Goal: Task Accomplishment & Management: Manage account settings

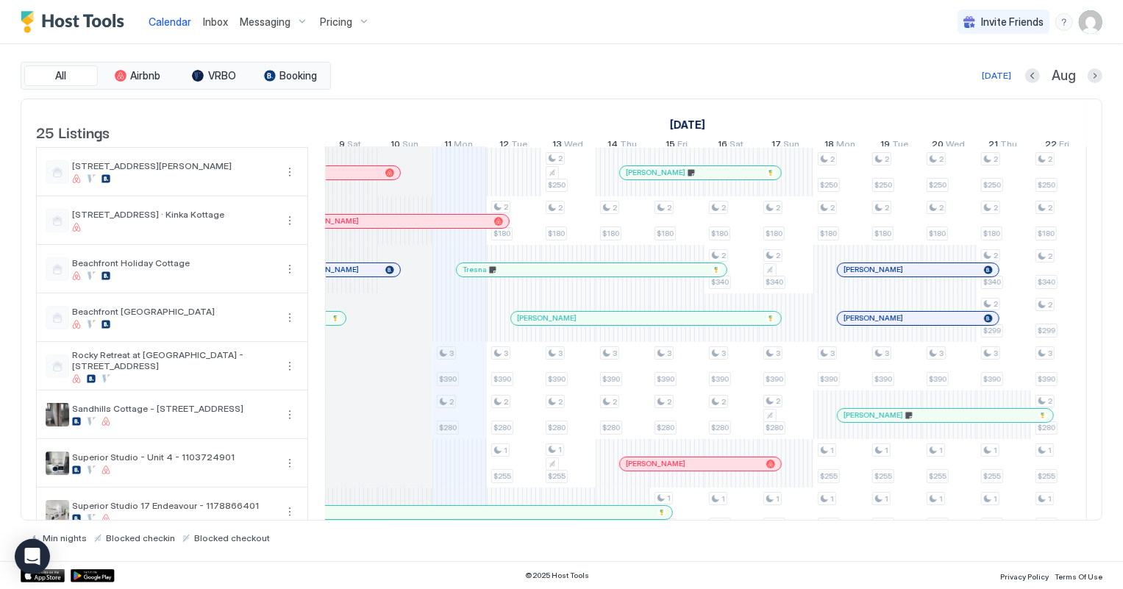
scroll to position [200, 0]
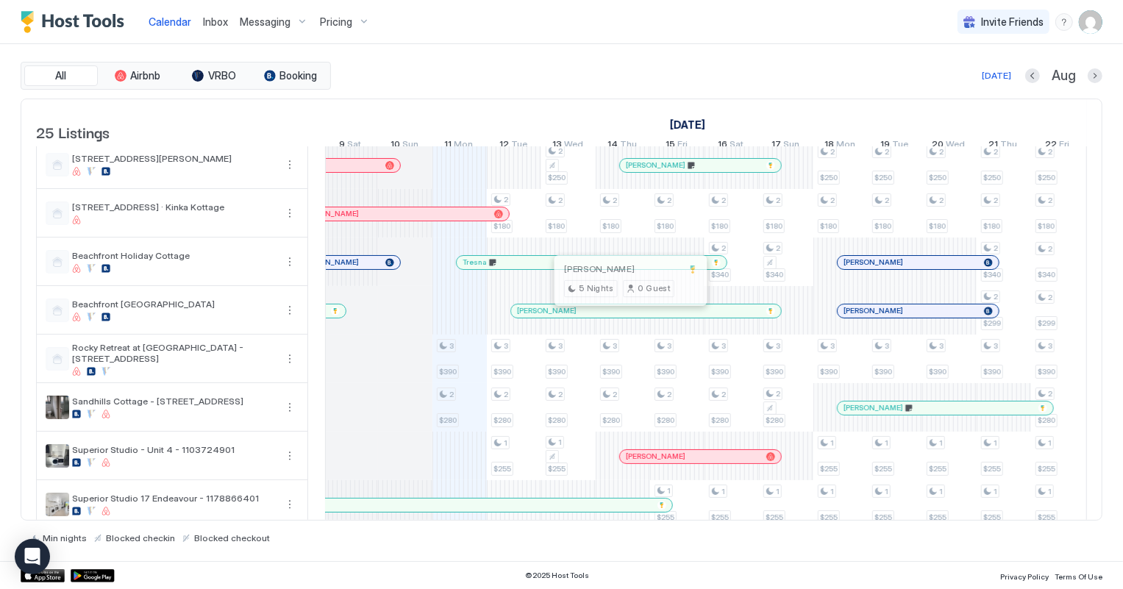
click at [627, 317] on div at bounding box center [628, 311] width 12 height 12
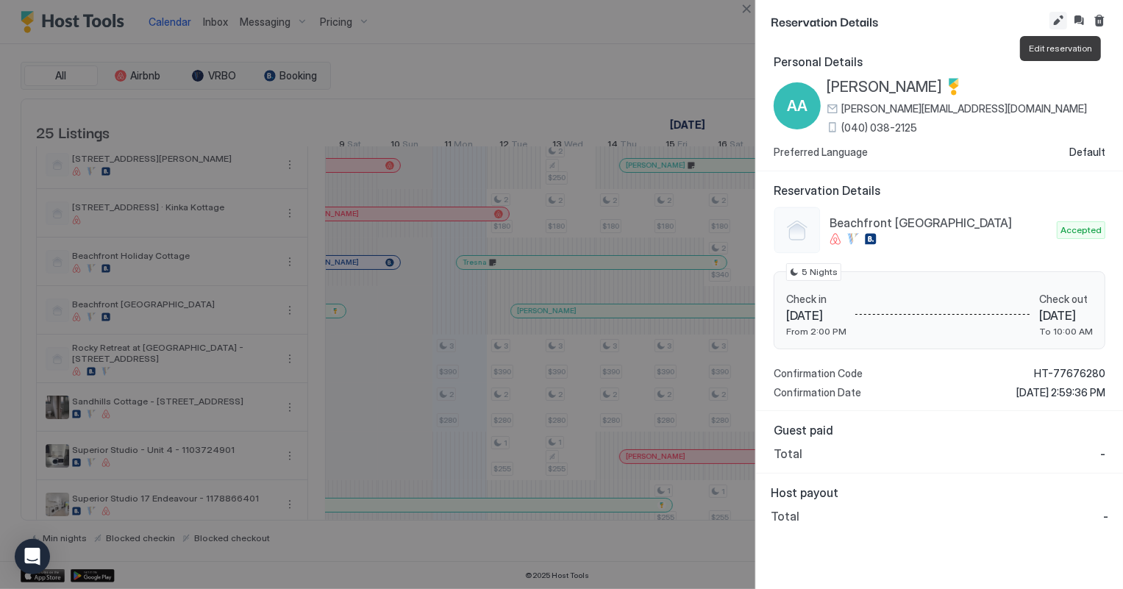
click at [1056, 21] on button "Edit reservation" at bounding box center [1058, 21] width 18 height 18
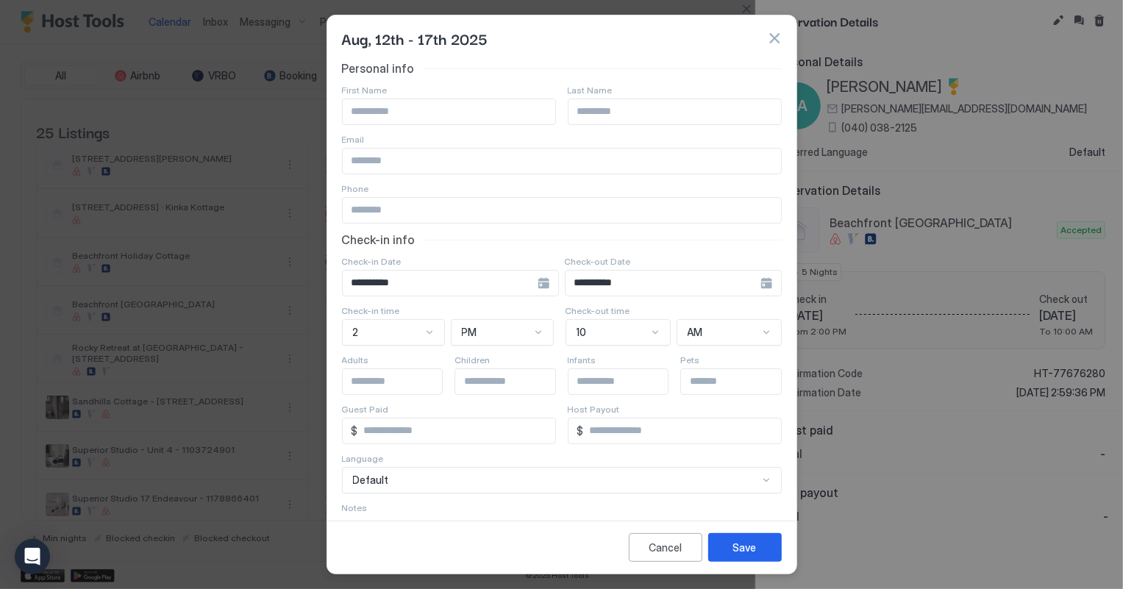
click at [515, 285] on input "**********" at bounding box center [440, 283] width 195 height 25
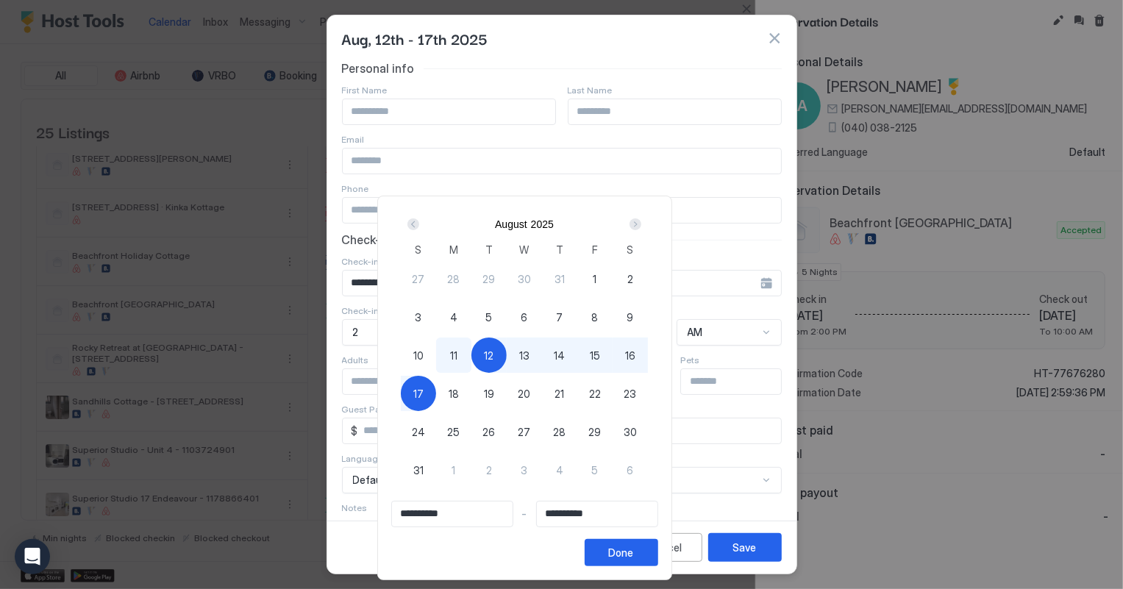
click at [423, 352] on span "10" at bounding box center [418, 355] width 10 height 15
type input "**********"
click at [600, 355] on span "15" at bounding box center [595, 355] width 10 height 15
type input "**********"
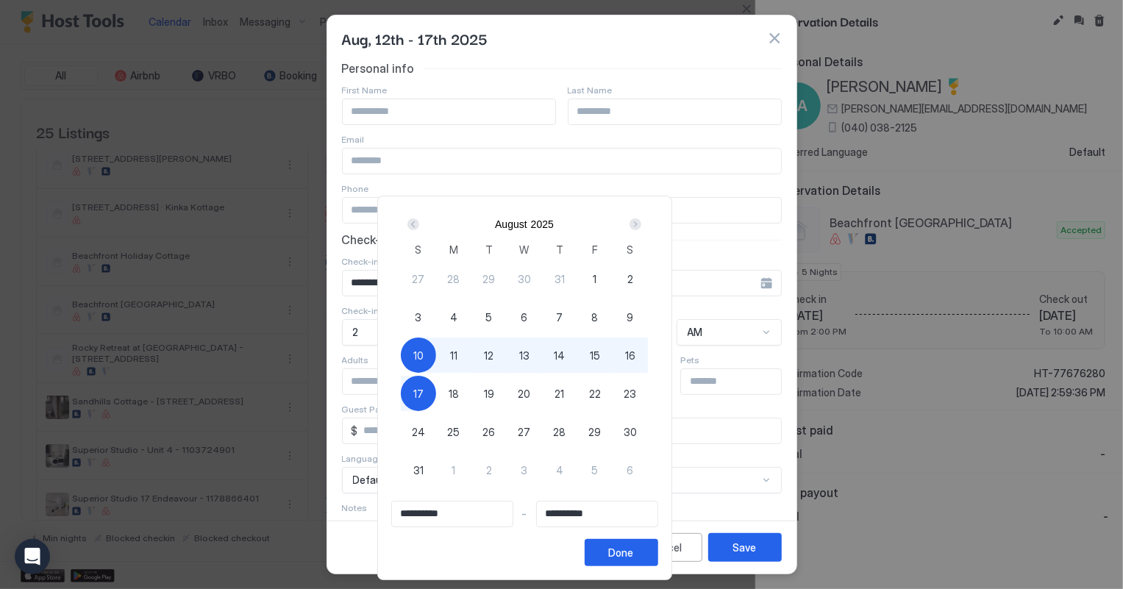
type input "**********"
click at [658, 540] on button "Done" at bounding box center [621, 552] width 74 height 27
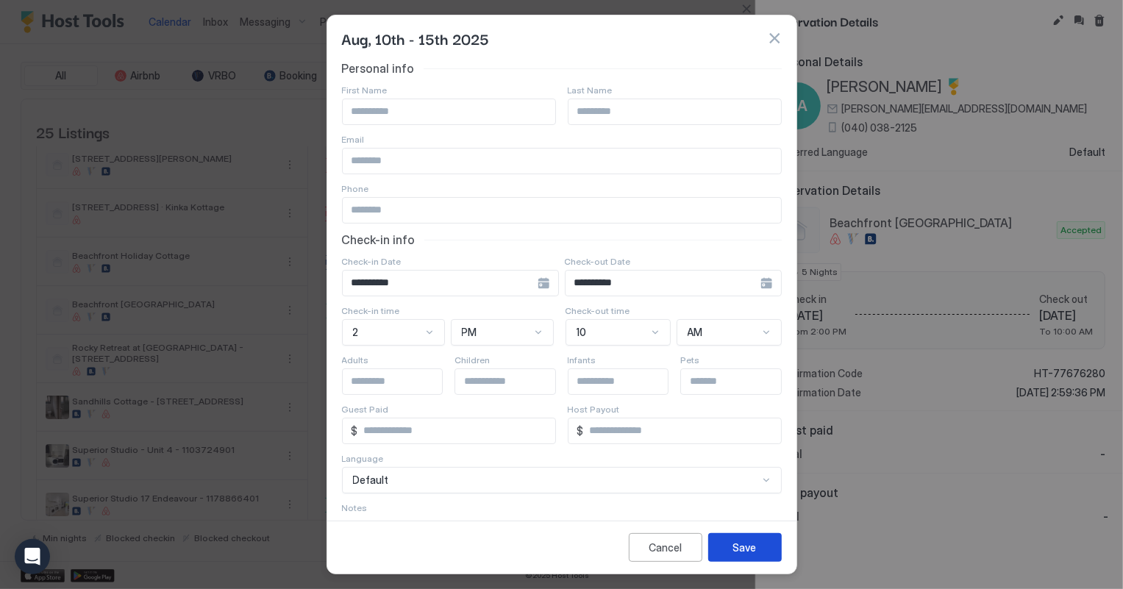
click at [723, 552] on button "Save" at bounding box center [745, 547] width 74 height 29
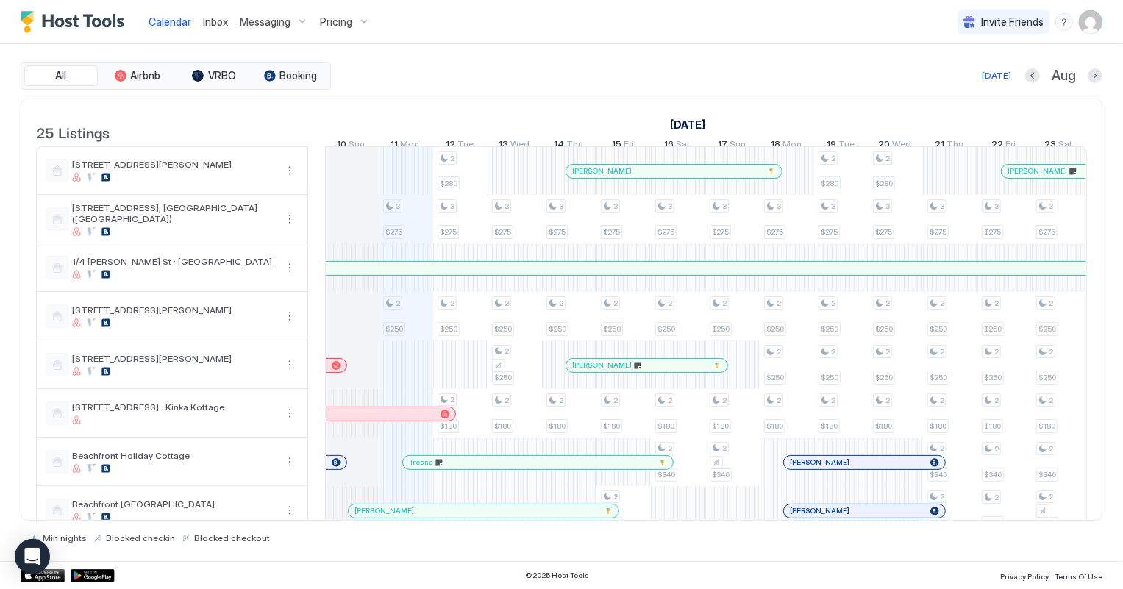
scroll to position [0, 788]
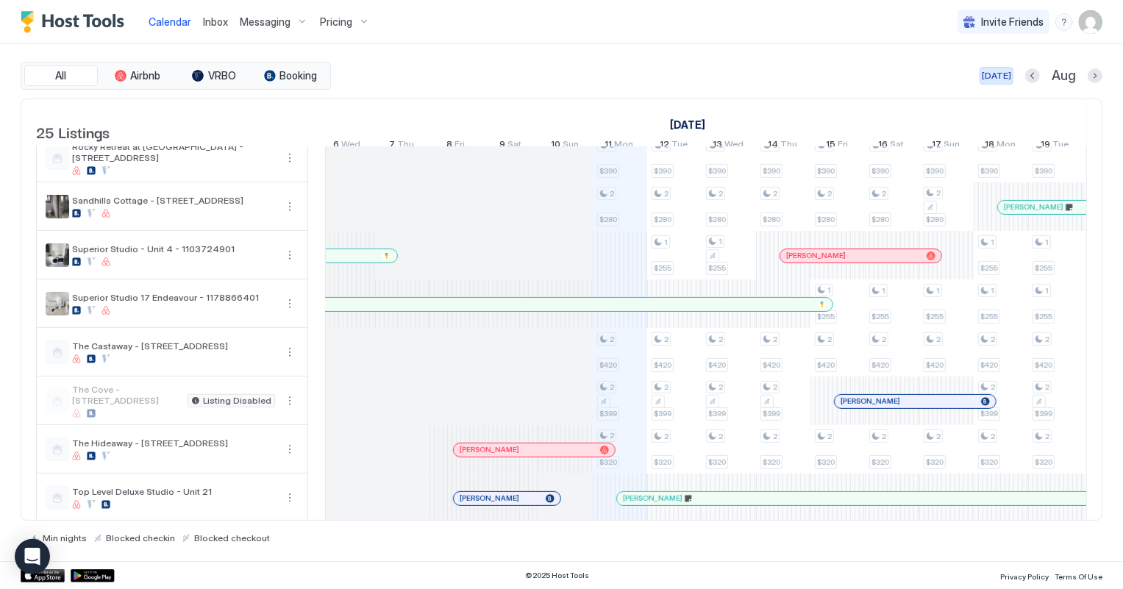
drag, startPoint x: 1006, startPoint y: 74, endPoint x: 989, endPoint y: 523, distance: 449.5
click at [1006, 74] on div "[DATE]" at bounding box center [995, 75] width 29 height 13
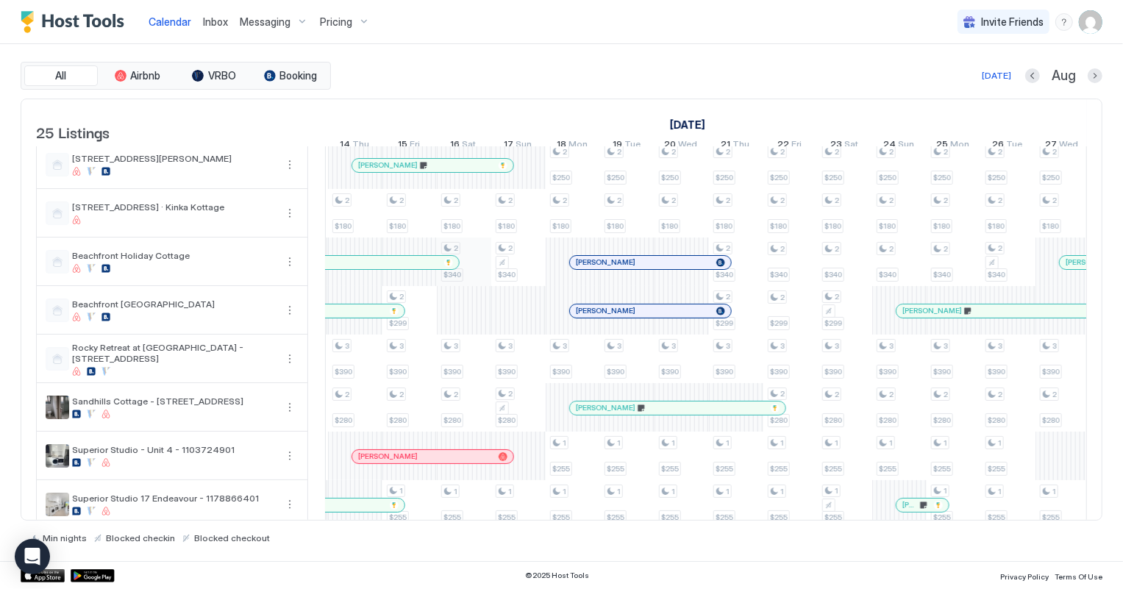
click at [462, 271] on div "3 $275 2 $250 3 $390 2 $280 2 $420 2 $399 2 $320 2 $220 3 $350 2 $280 3 $275 2 …" at bounding box center [818, 553] width 2938 height 1212
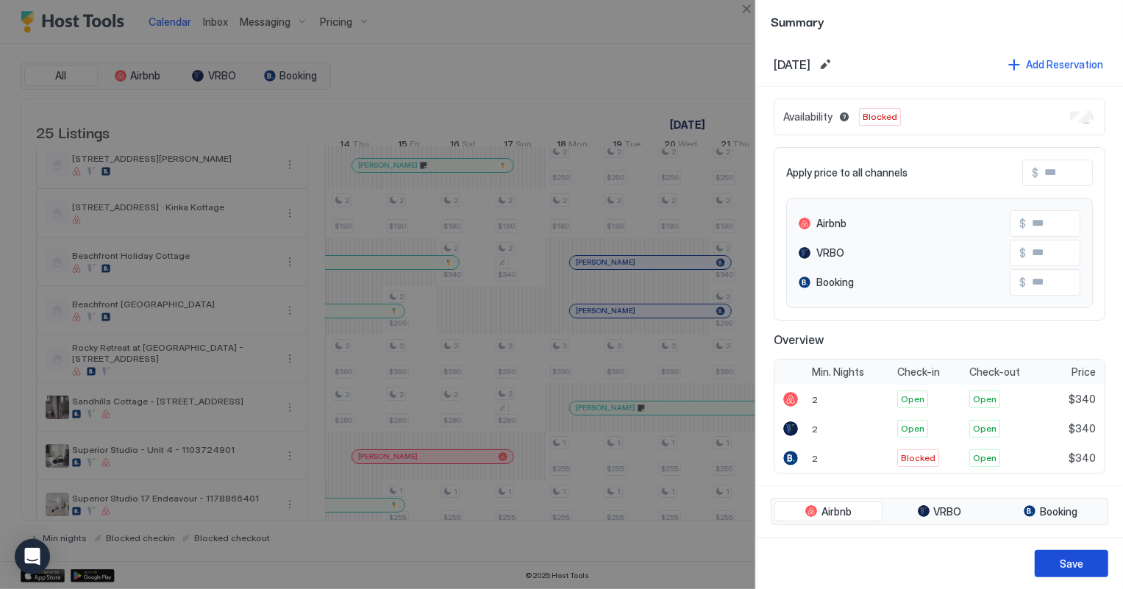
click at [1106, 559] on button "Save" at bounding box center [1071, 563] width 74 height 27
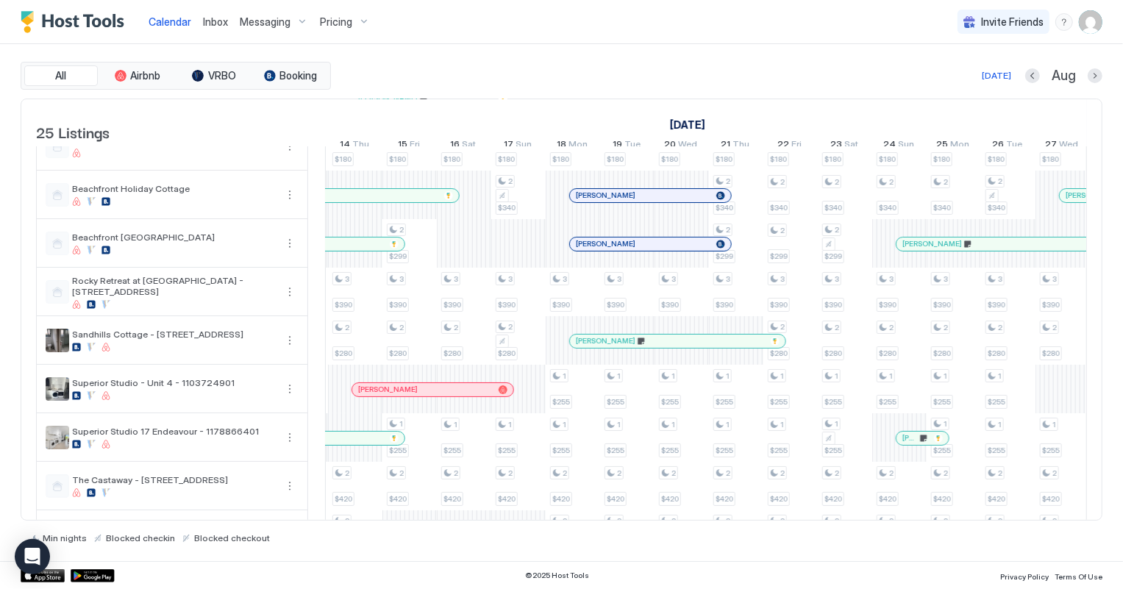
scroll to position [0, 693]
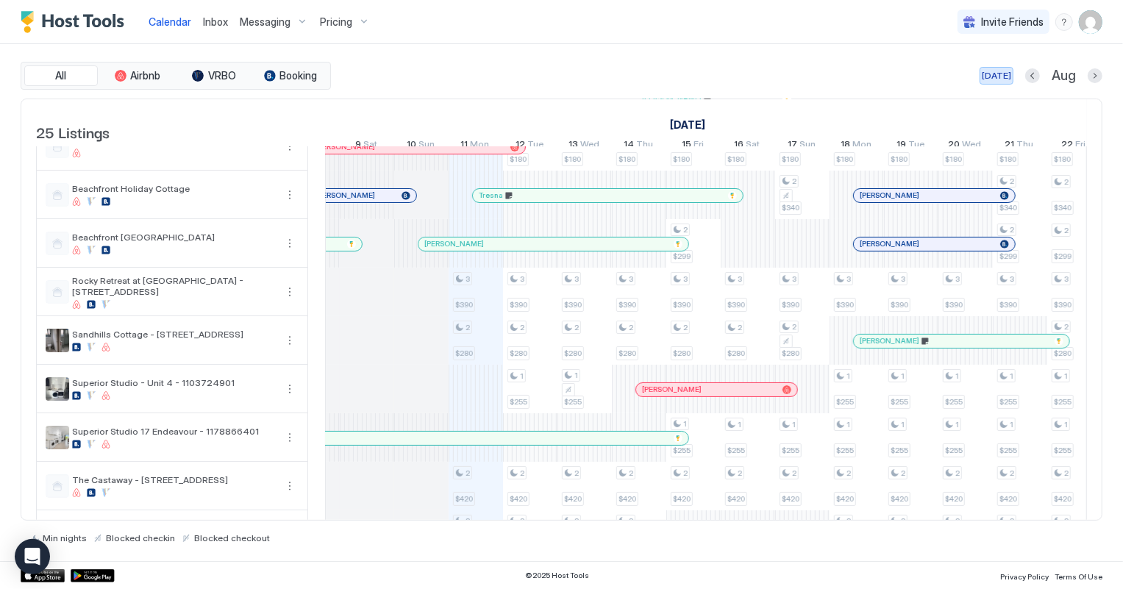
click at [1001, 71] on div "[DATE]" at bounding box center [995, 75] width 29 height 13
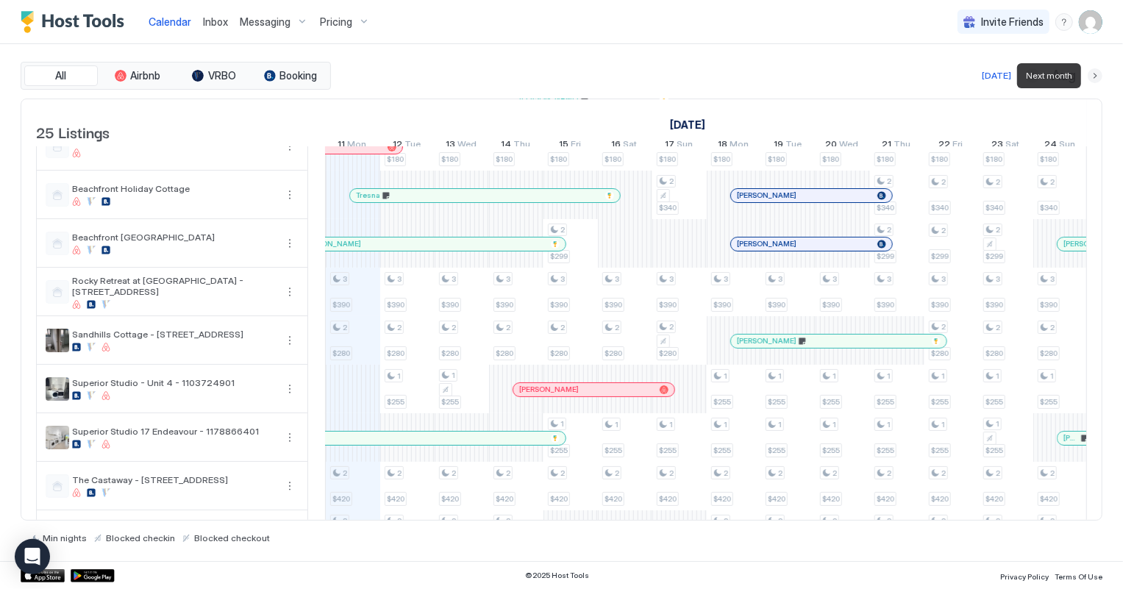
click at [1097, 74] on button "Next month" at bounding box center [1094, 75] width 15 height 15
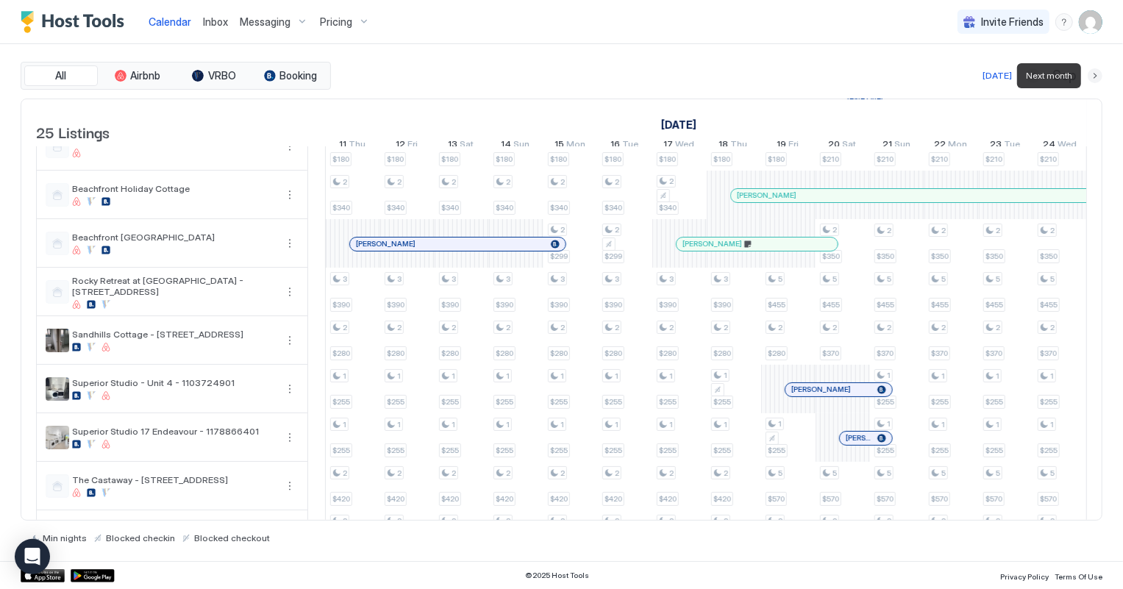
click at [1097, 74] on button "Next month" at bounding box center [1094, 75] width 15 height 15
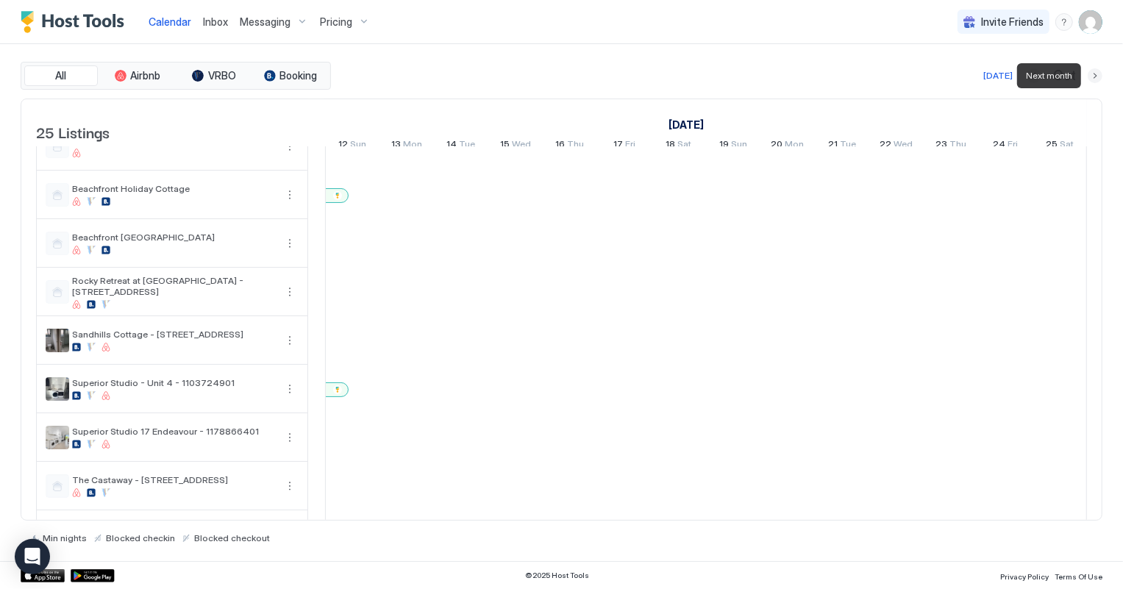
click at [1097, 74] on button "Next month" at bounding box center [1094, 75] width 15 height 15
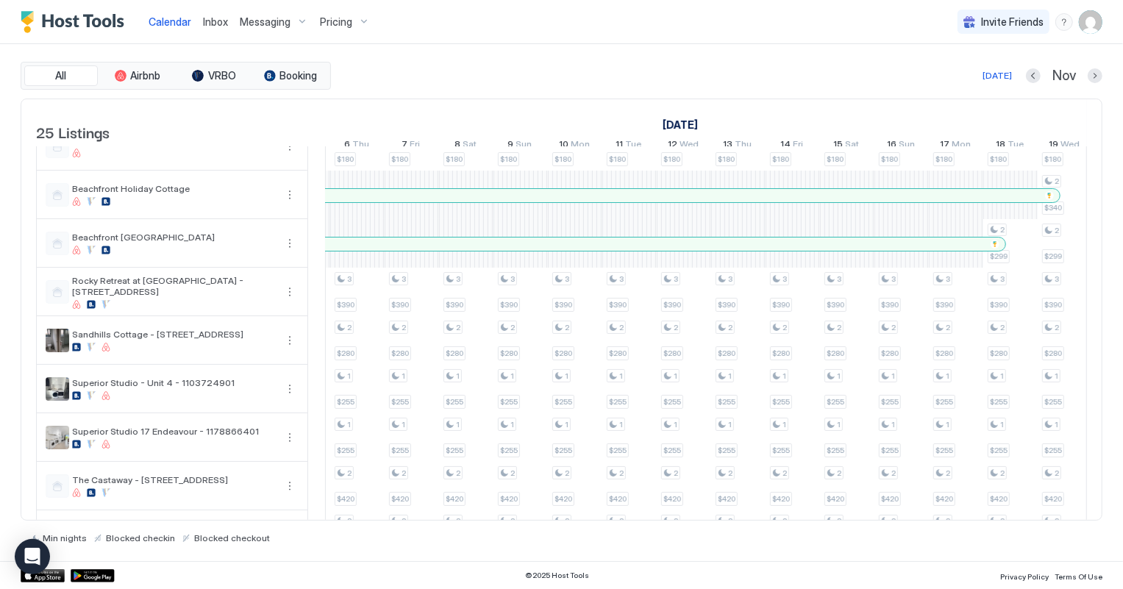
scroll to position [0, 515]
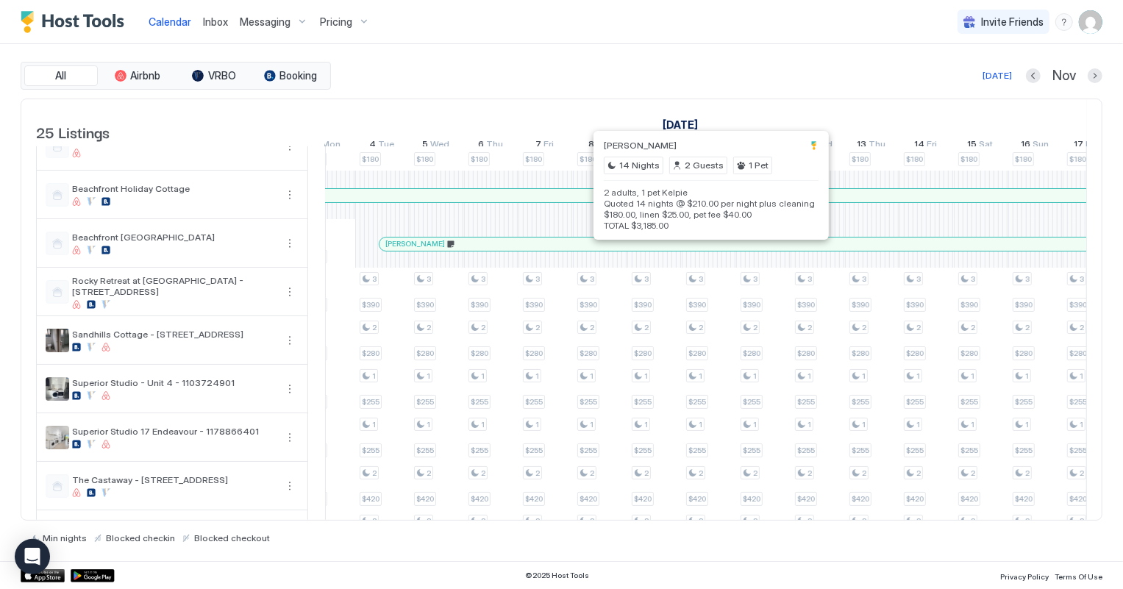
click at [711, 250] on div at bounding box center [712, 244] width 12 height 12
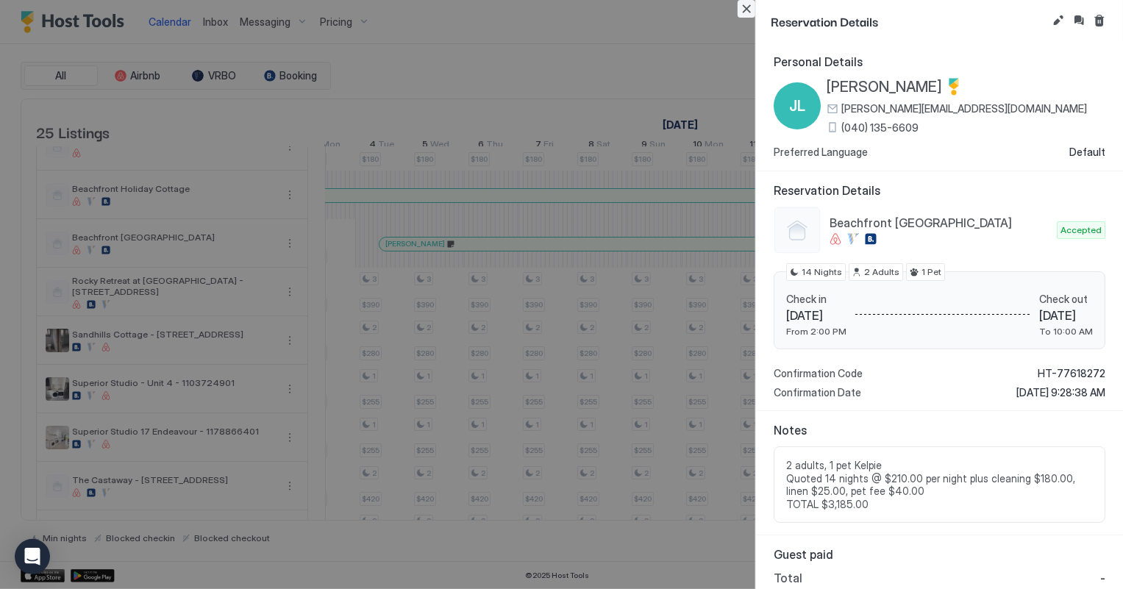
click at [742, 10] on button "Close" at bounding box center [746, 9] width 18 height 18
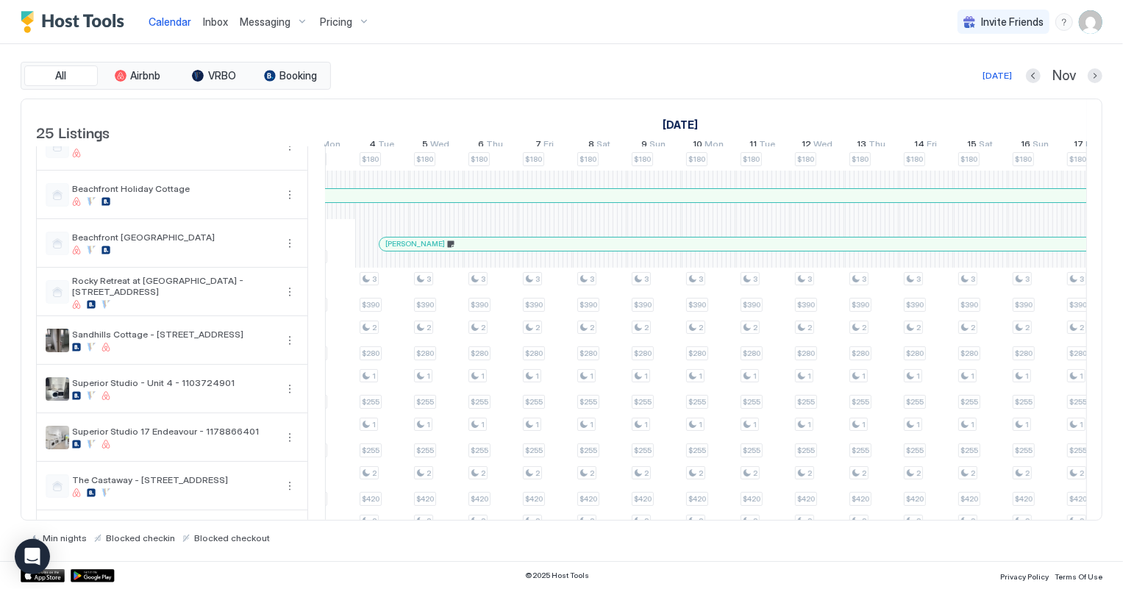
click at [807, 251] on div "[PERSON_NAME]" at bounding box center [758, 243] width 759 height 13
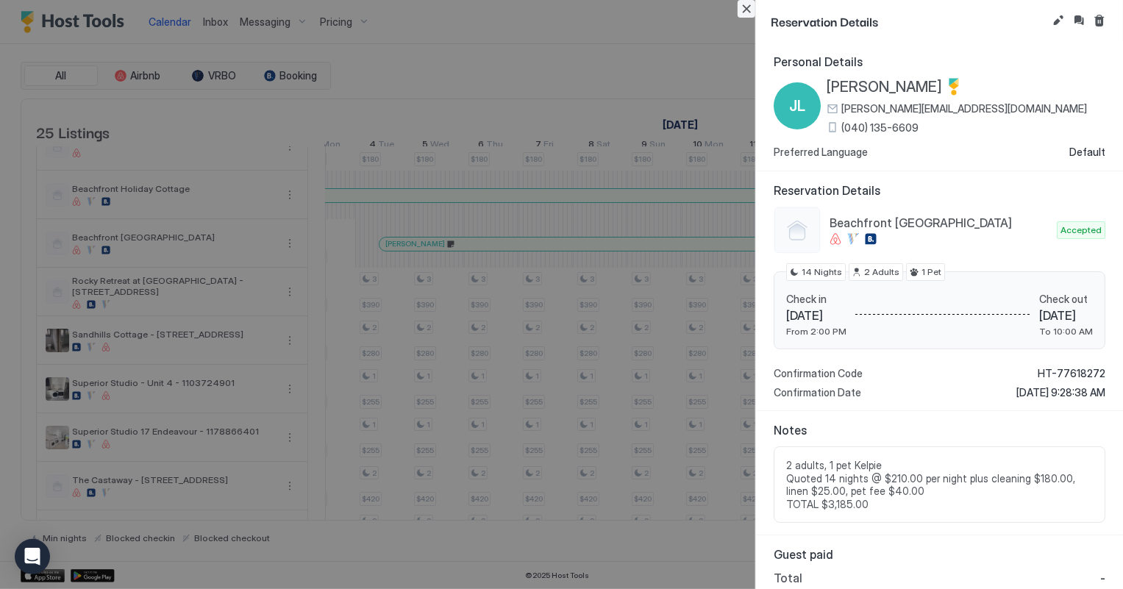
drag, startPoint x: 745, startPoint y: 11, endPoint x: 35, endPoint y: 139, distance: 722.3
click at [745, 11] on button "Close" at bounding box center [746, 9] width 18 height 18
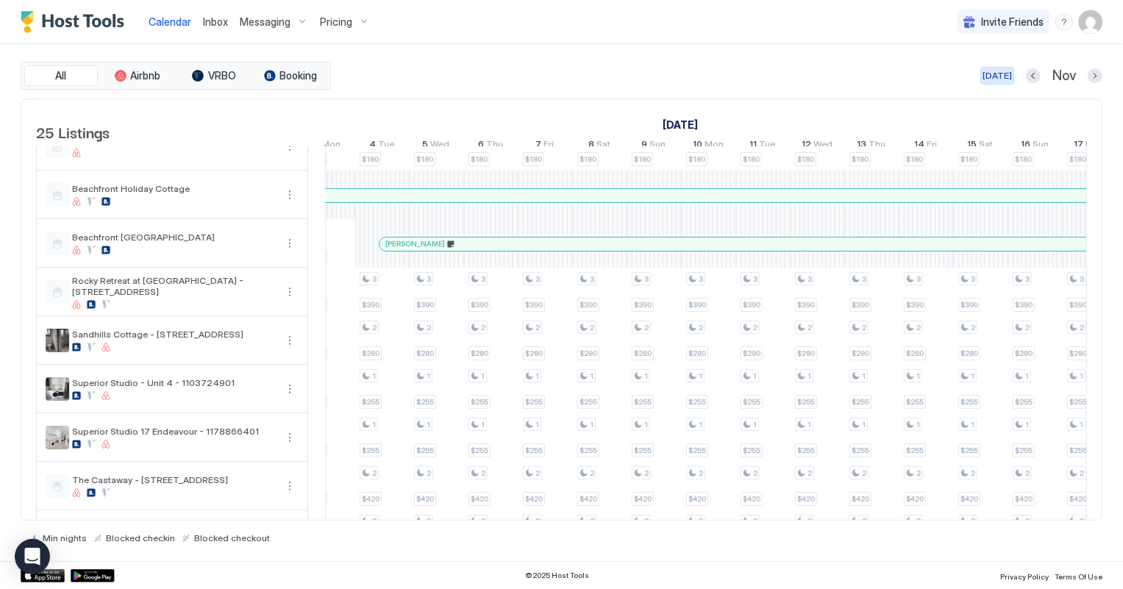
click at [994, 79] on div "[DATE]" at bounding box center [996, 75] width 29 height 13
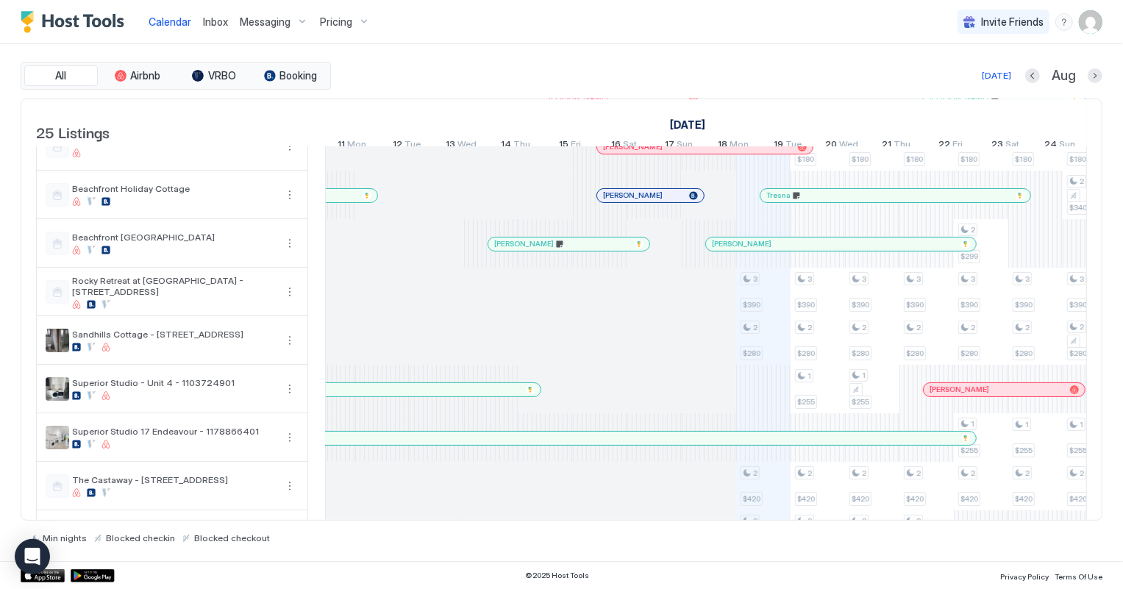
scroll to position [0, 816]
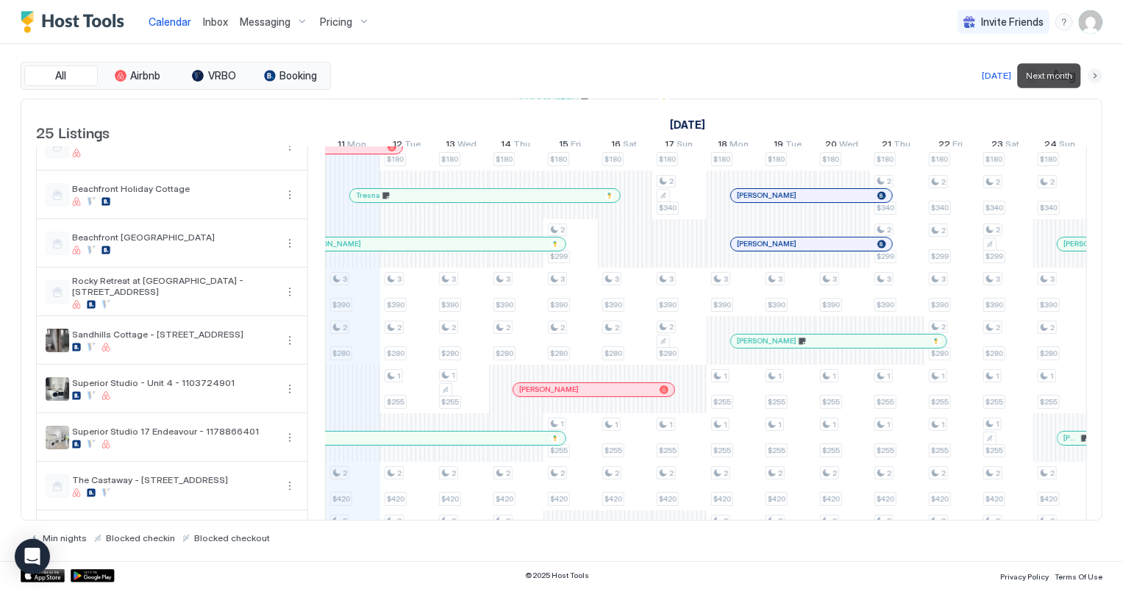
click at [1096, 73] on button "Next month" at bounding box center [1094, 75] width 15 height 15
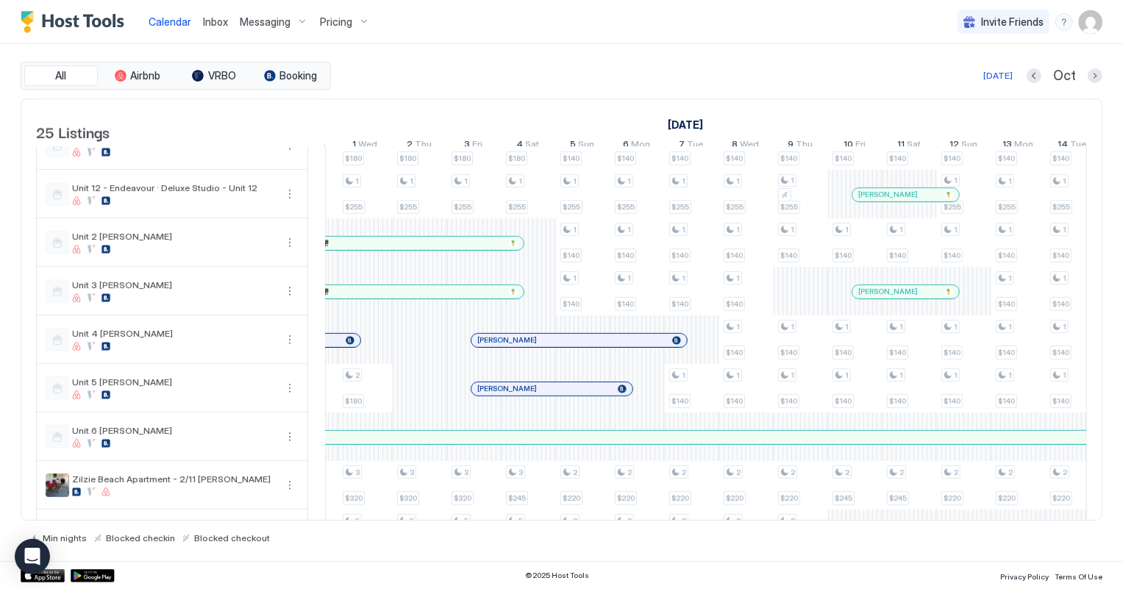
scroll to position [858, 0]
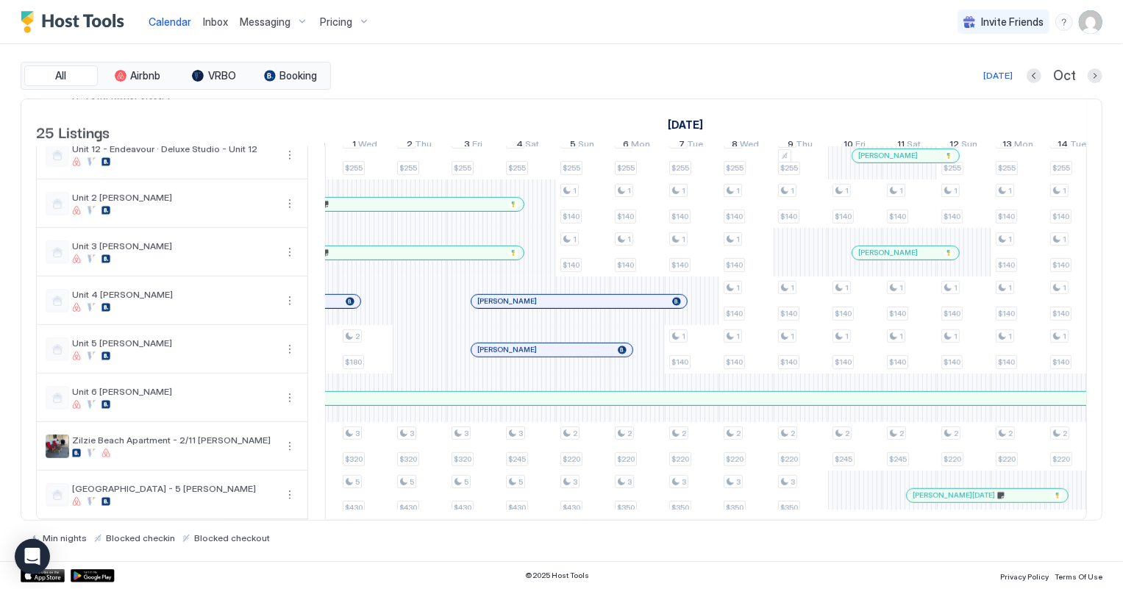
click at [214, 24] on span "Inbox" at bounding box center [215, 21] width 25 height 12
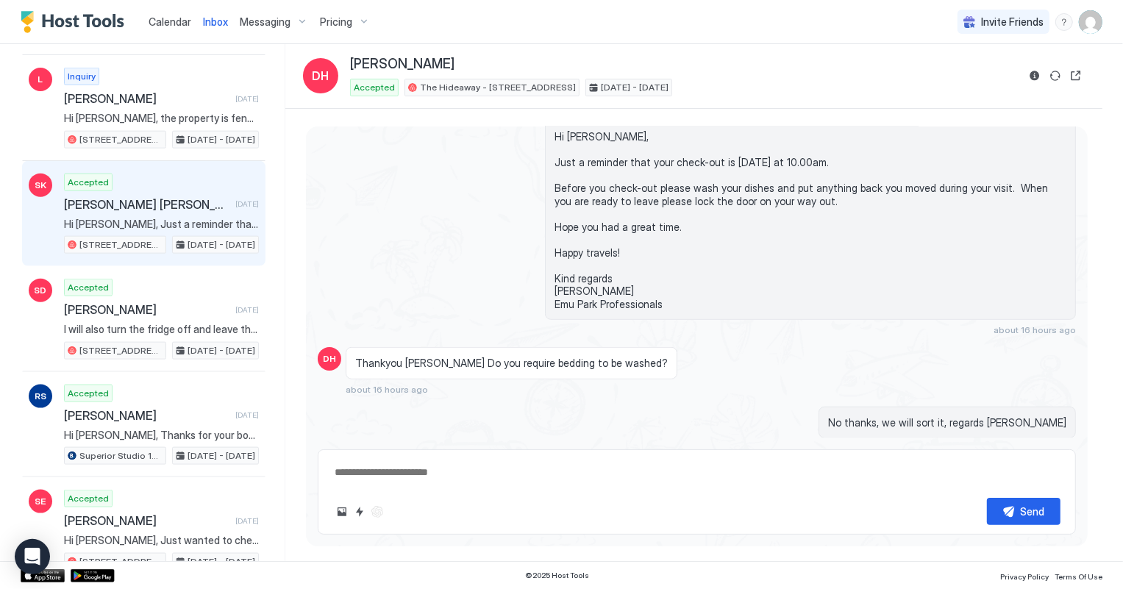
scroll to position [1270, 0]
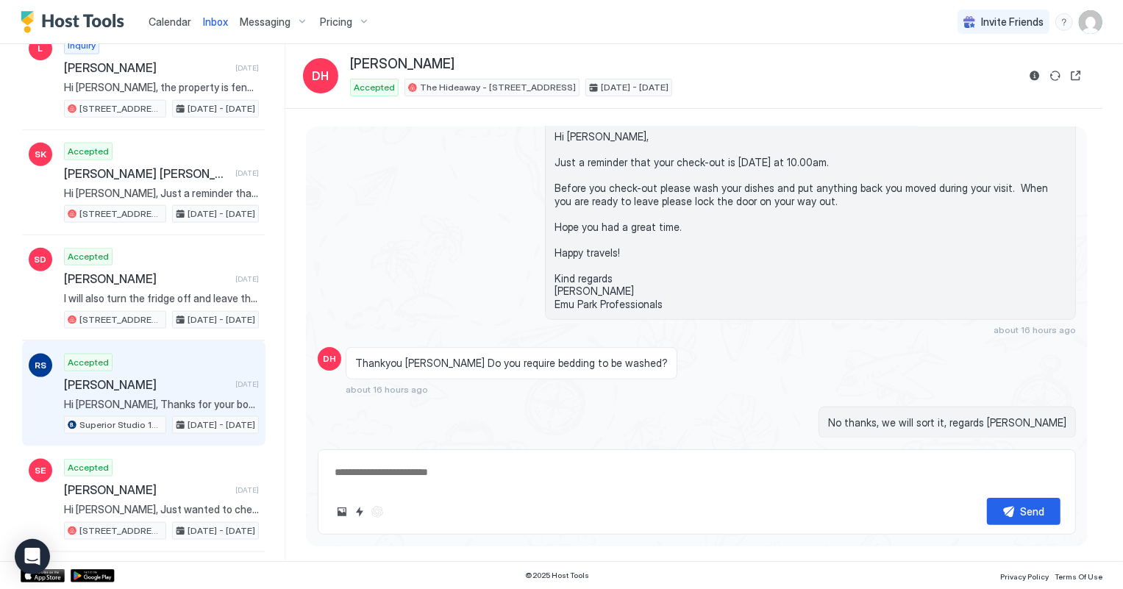
click at [133, 402] on span "Hi [PERSON_NAME], Thanks for your booking. Please come to [GEOGRAPHIC_DATA], [S…" at bounding box center [161, 404] width 195 height 13
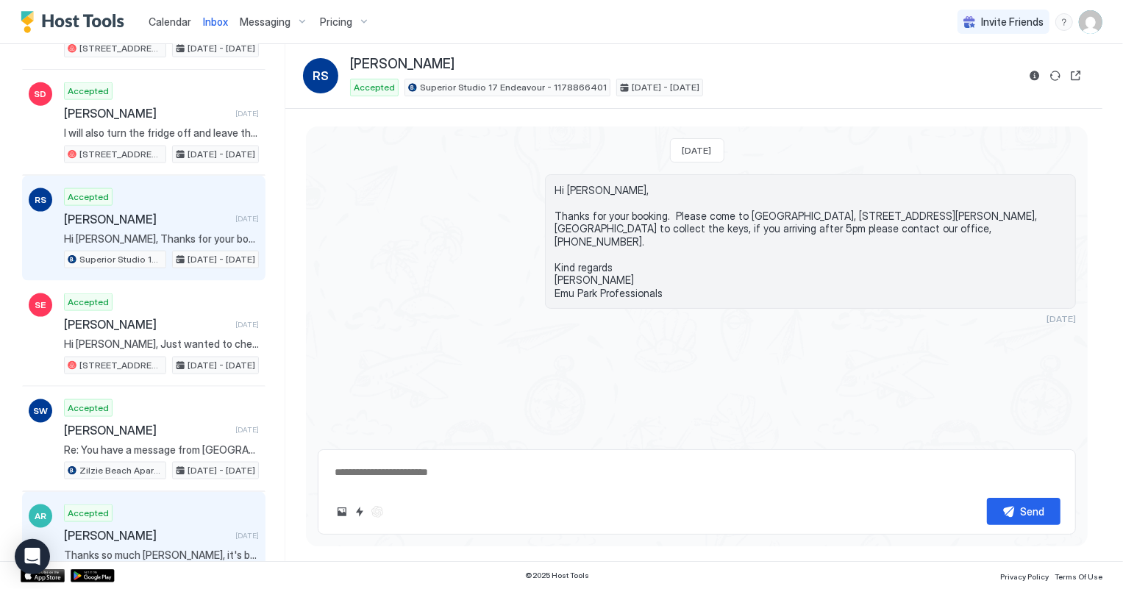
scroll to position [1368, 0]
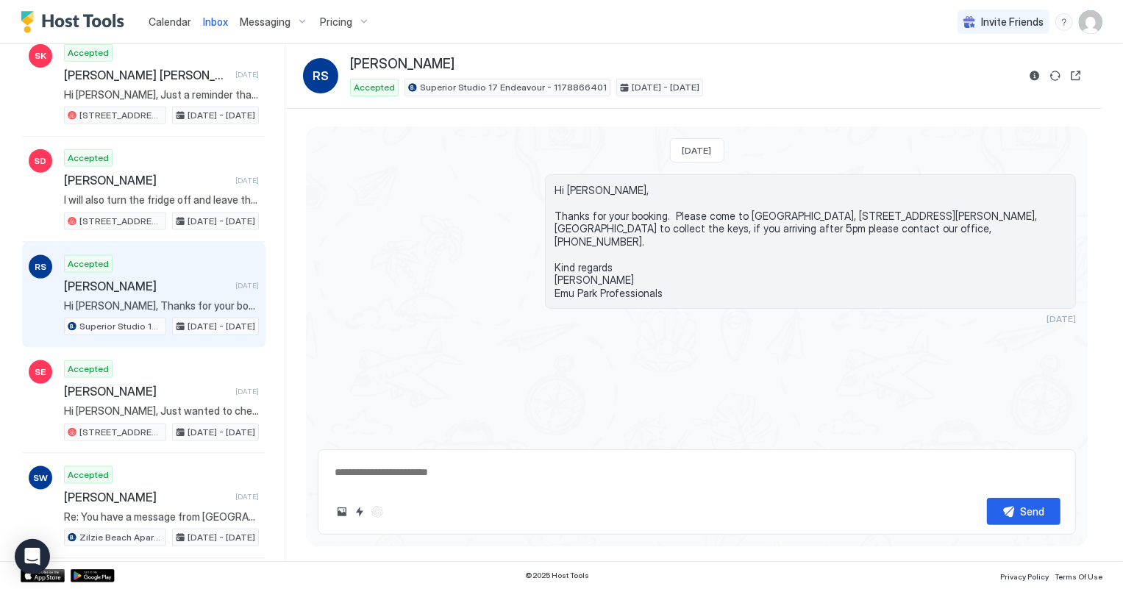
click at [154, 20] on span "Calendar" at bounding box center [169, 21] width 43 height 12
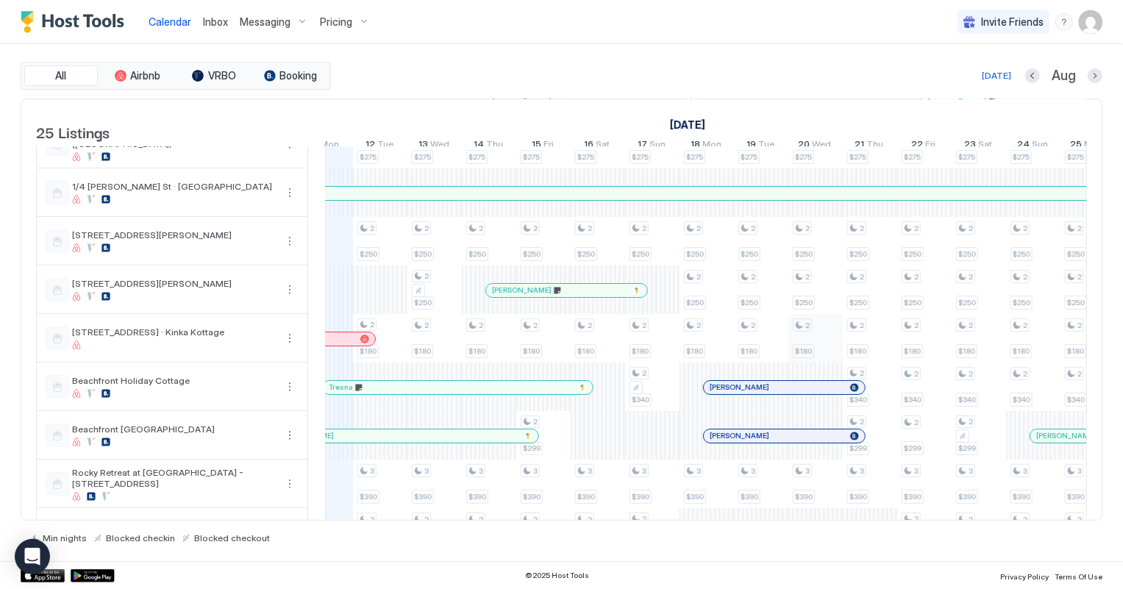
scroll to position [133, 0]
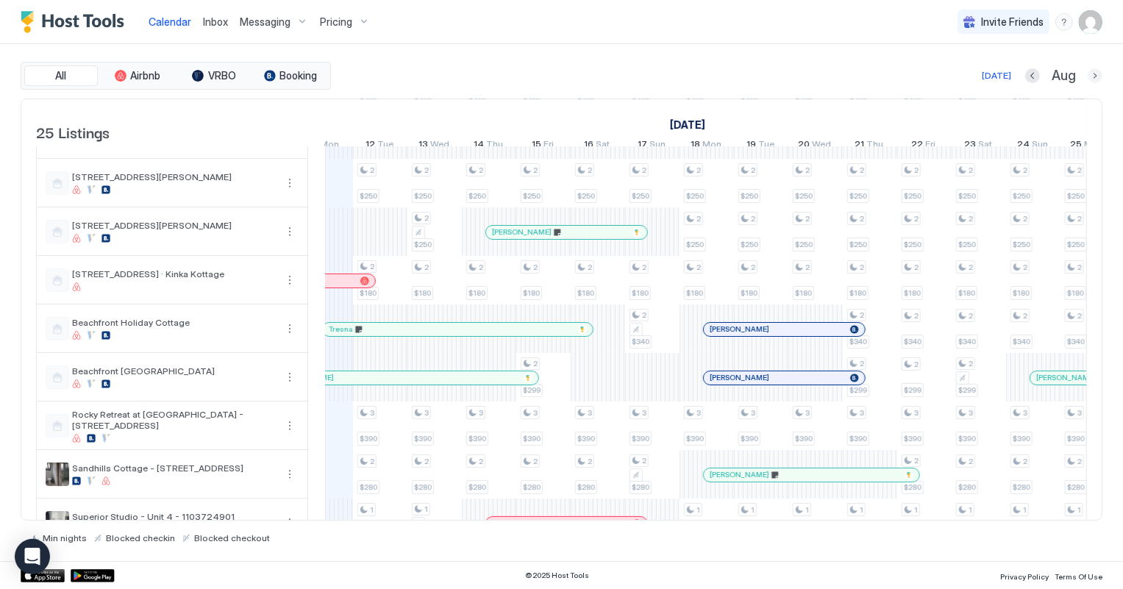
click at [1090, 79] on button "Next month" at bounding box center [1094, 75] width 15 height 15
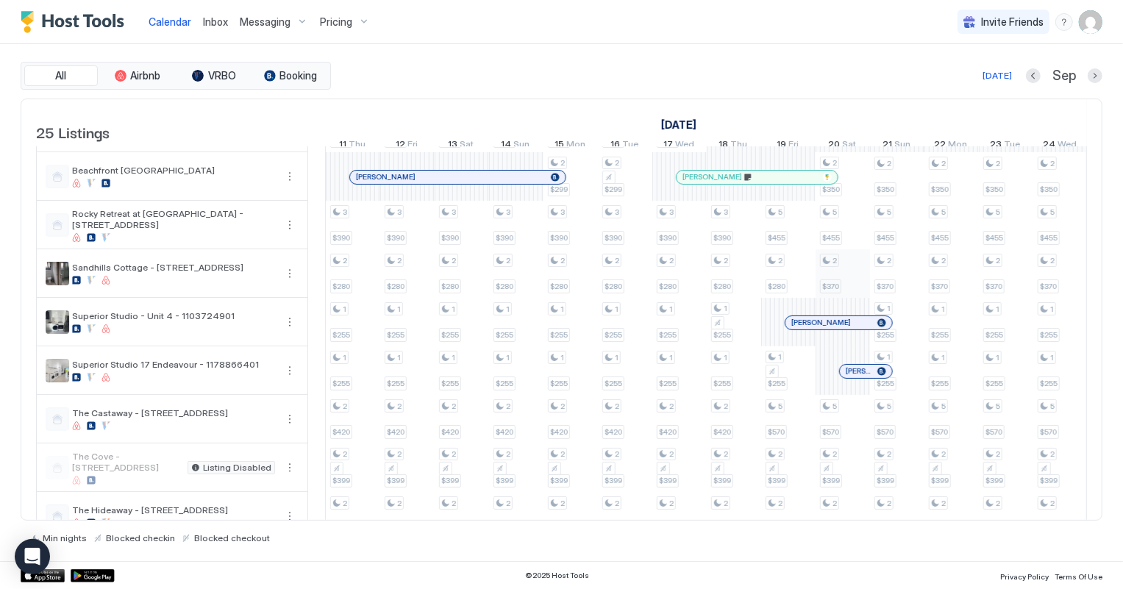
scroll to position [401, 0]
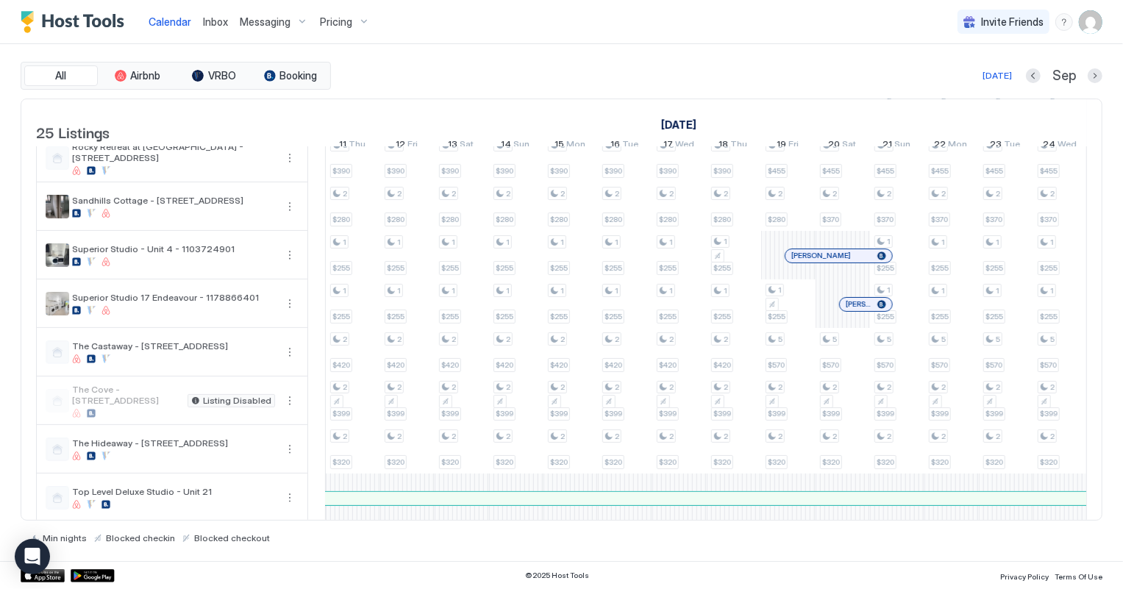
click at [856, 310] on div at bounding box center [857, 304] width 12 height 12
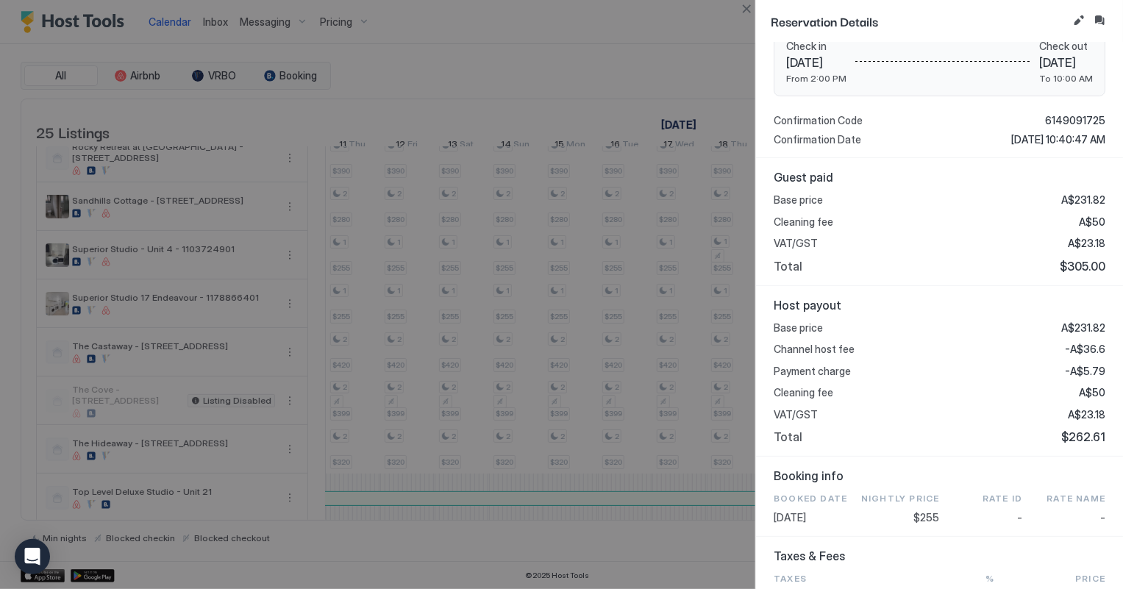
scroll to position [267, 0]
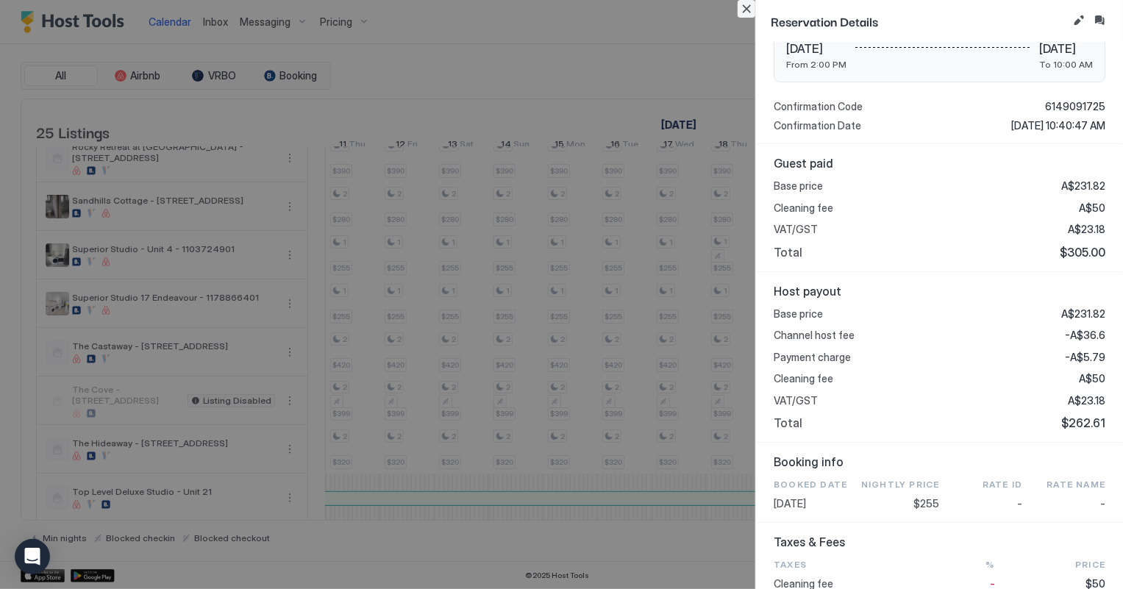
click at [747, 11] on button "Close" at bounding box center [746, 9] width 18 height 18
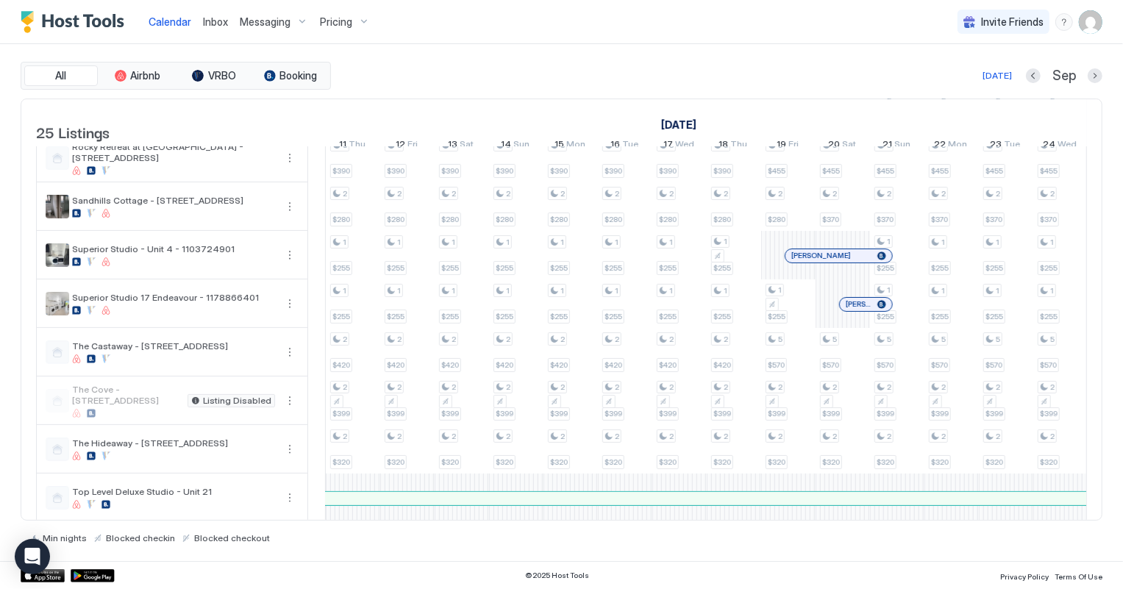
click at [216, 21] on span "Inbox" at bounding box center [215, 21] width 25 height 12
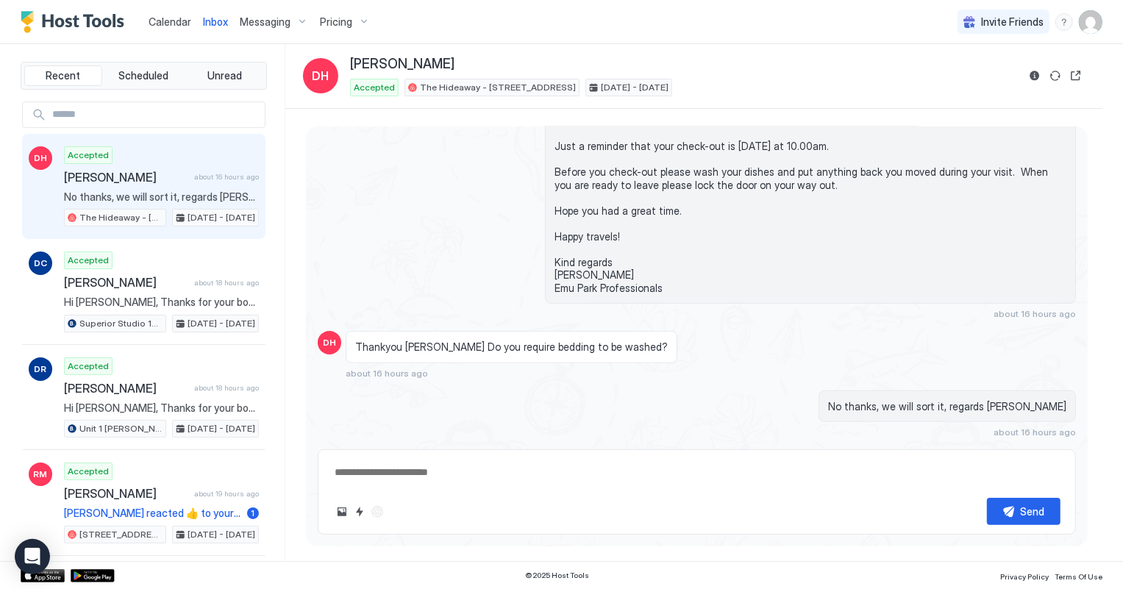
scroll to position [707, 0]
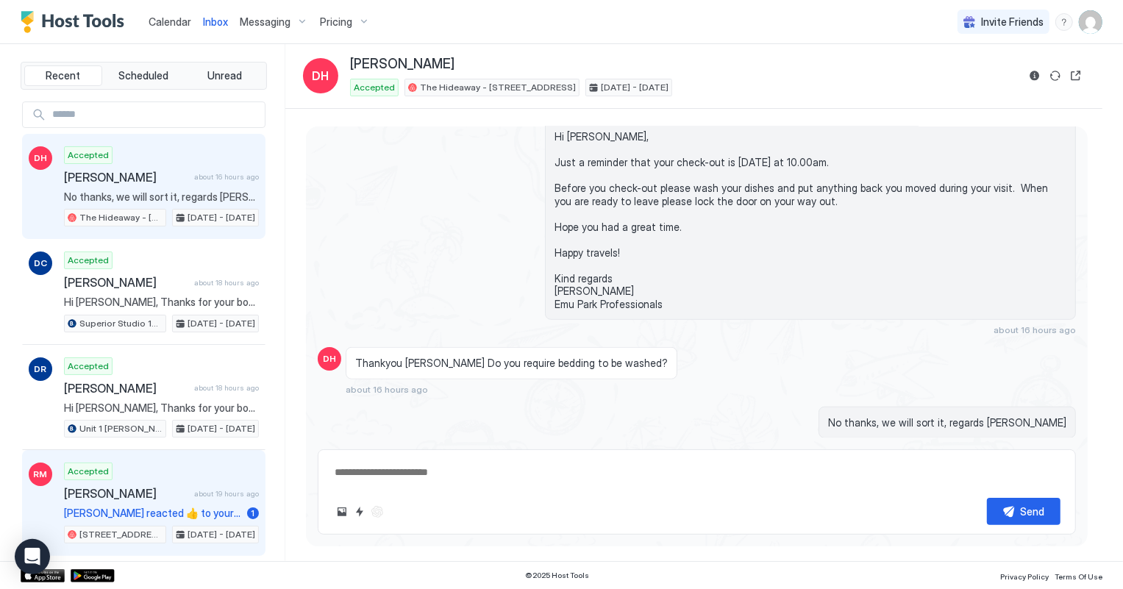
click at [185, 500] on div "Accepted [PERSON_NAME] about 19 hours ago [PERSON_NAME] reacted 👍 to your messa…" at bounding box center [161, 502] width 195 height 81
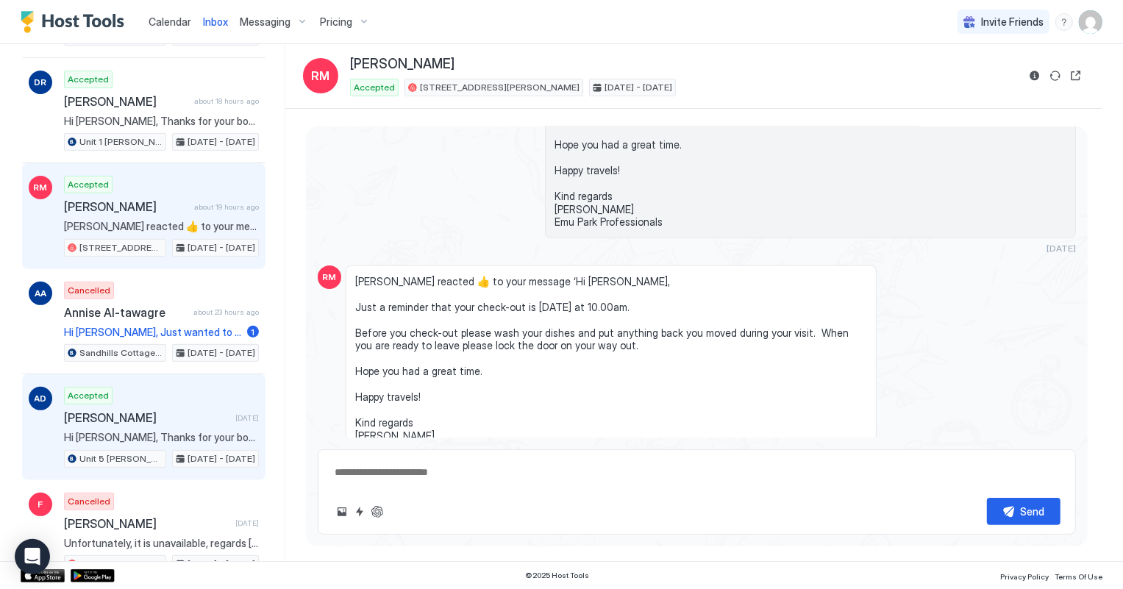
scroll to position [334, 0]
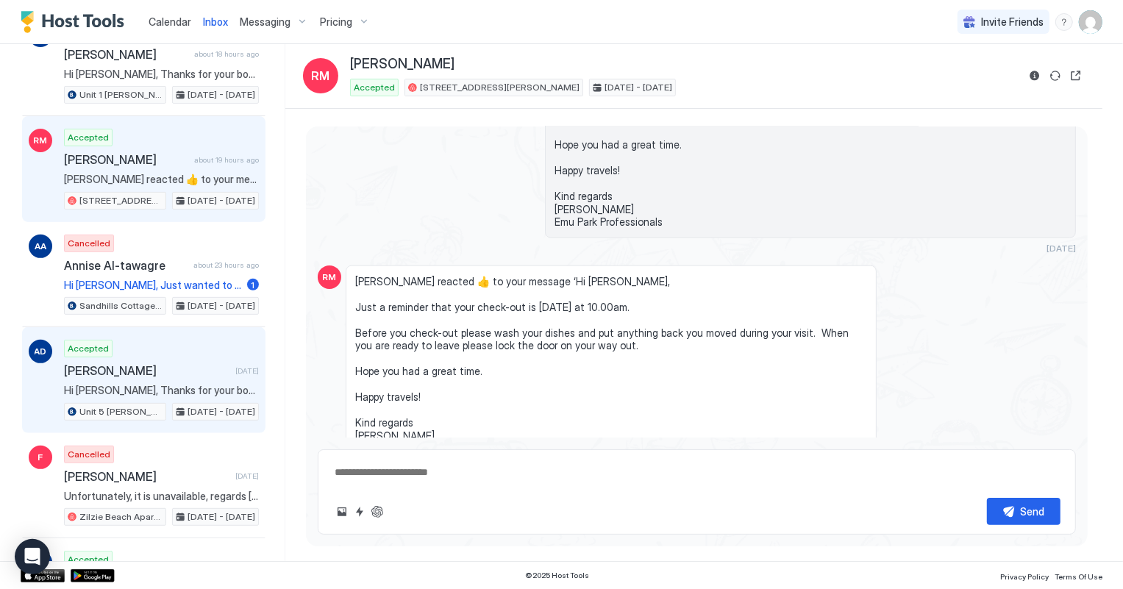
click at [179, 368] on span "[PERSON_NAME]" at bounding box center [146, 370] width 165 height 15
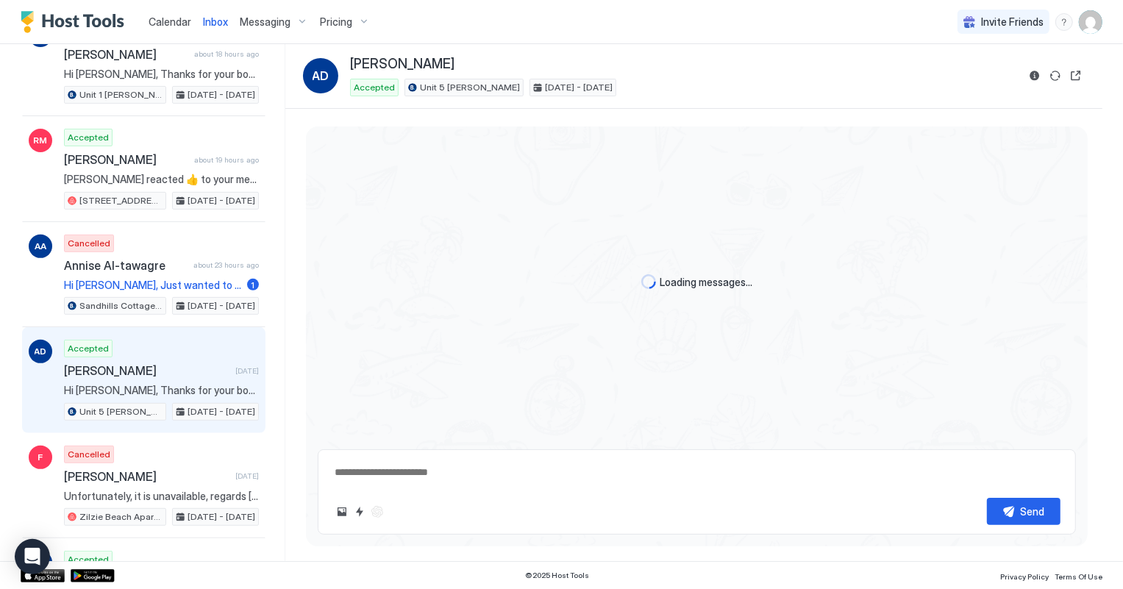
type textarea "*"
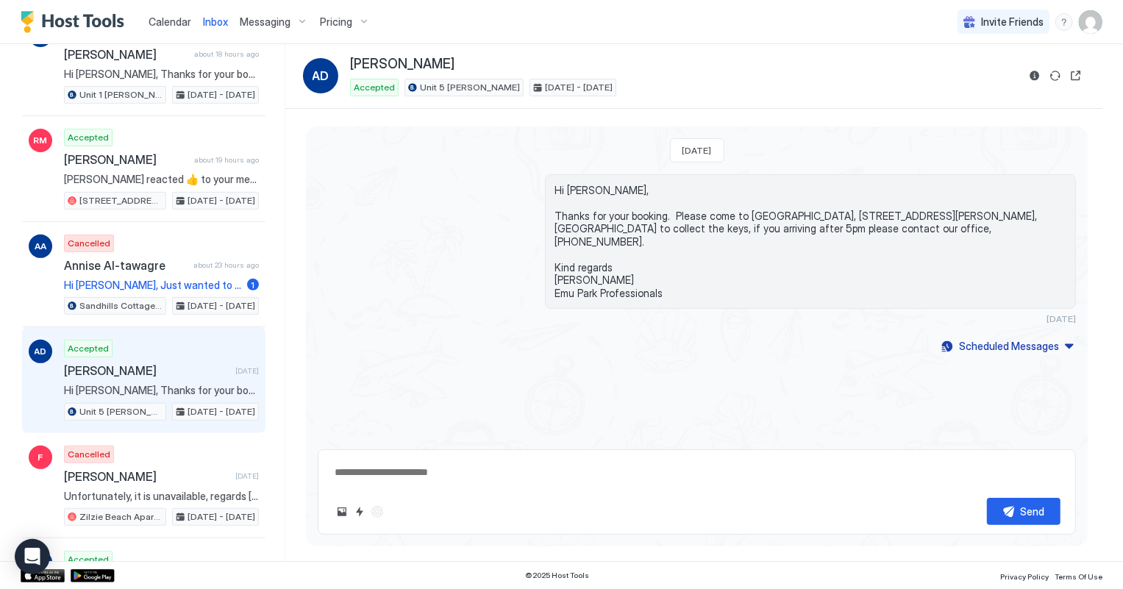
click at [168, 15] on span "Calendar" at bounding box center [169, 21] width 43 height 12
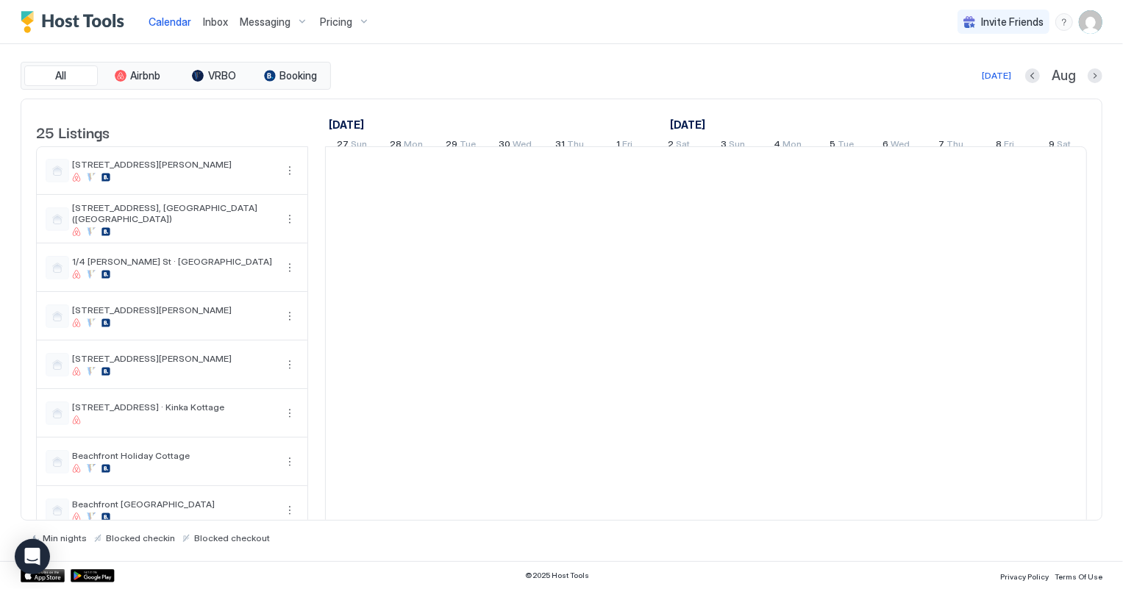
scroll to position [0, 816]
click at [1097, 74] on button "Next month" at bounding box center [1094, 75] width 15 height 15
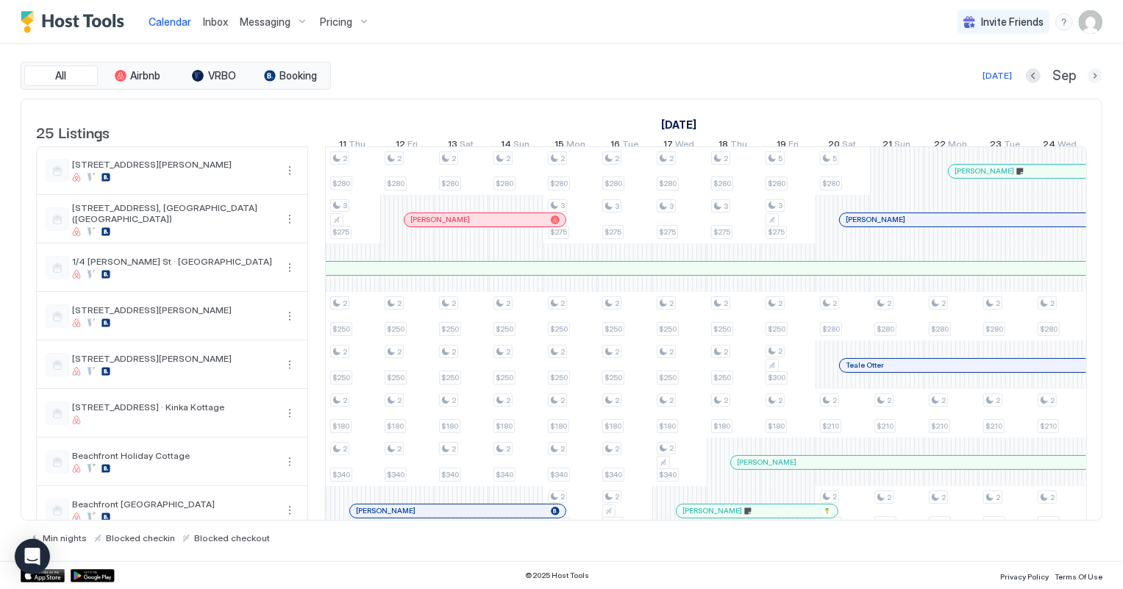
click at [1097, 74] on button "Next month" at bounding box center [1094, 75] width 15 height 15
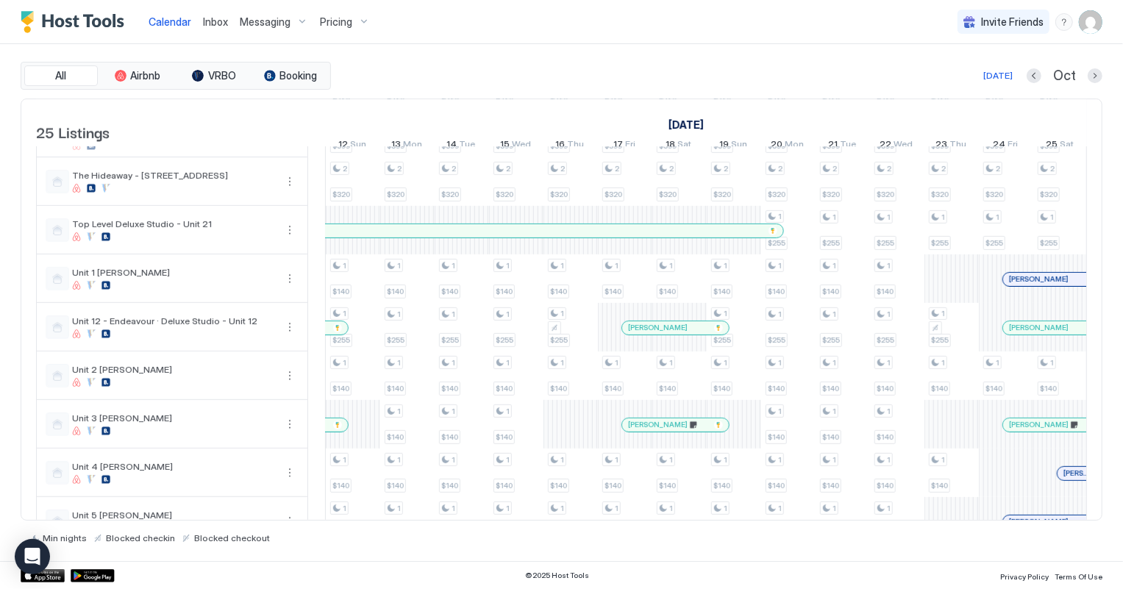
scroll to position [858, 0]
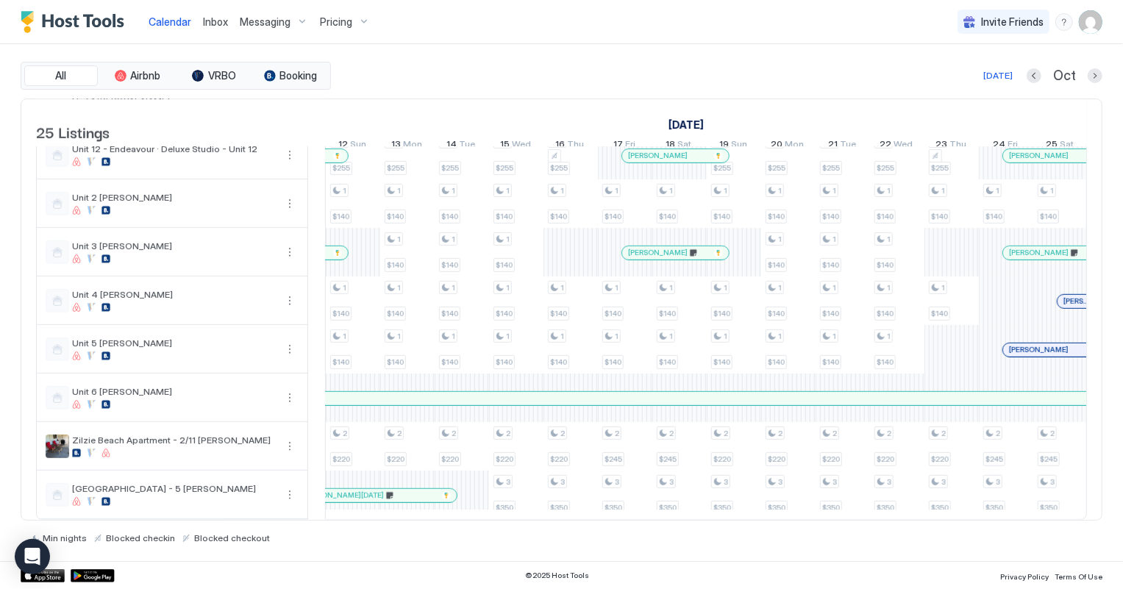
scroll to position [0, 816]
click at [1053, 344] on div at bounding box center [1054, 350] width 12 height 12
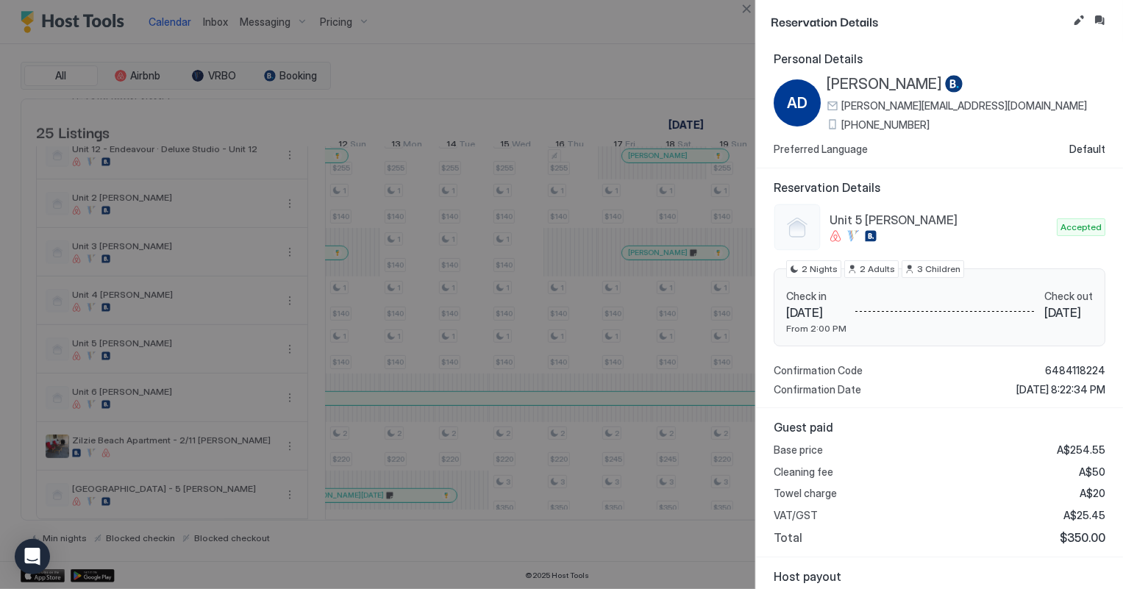
scroll to position [0, 0]
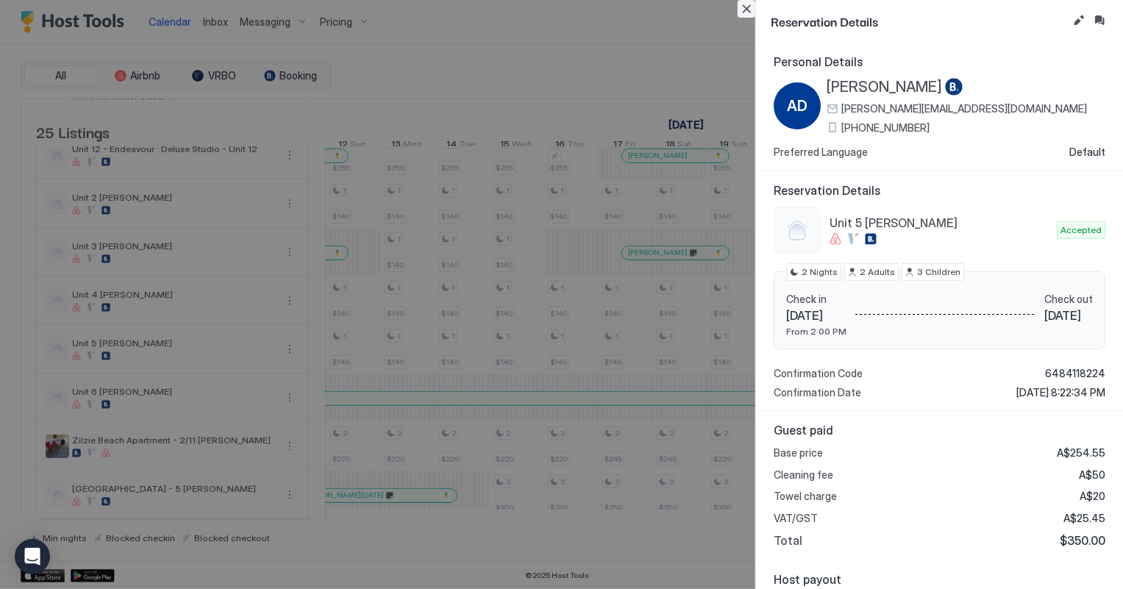
click at [751, 7] on button "Close" at bounding box center [746, 9] width 18 height 18
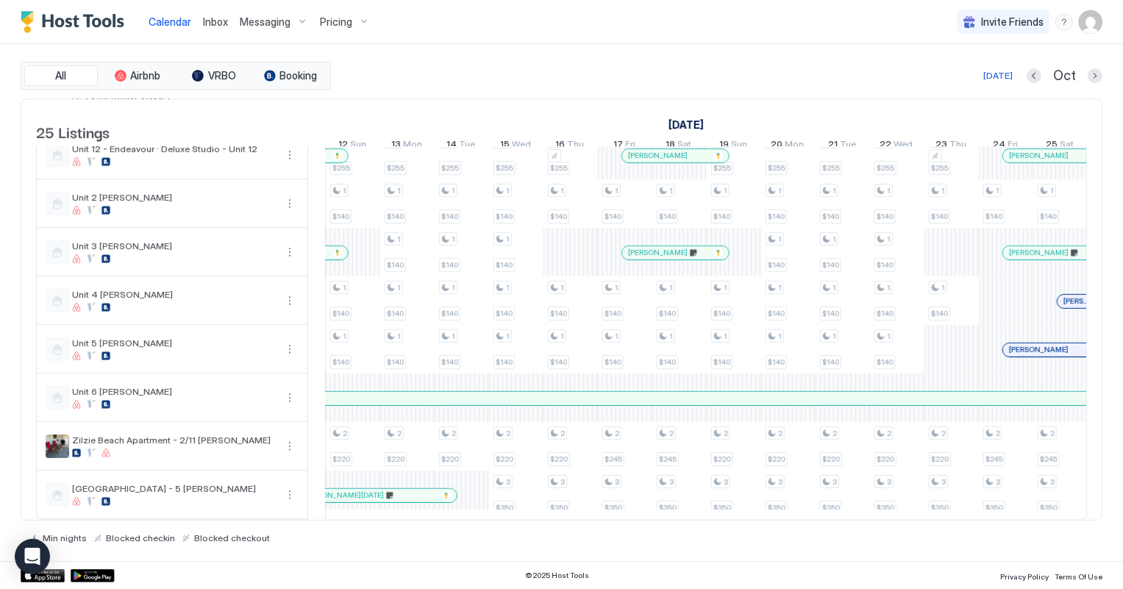
click at [221, 23] on span "Inbox" at bounding box center [215, 21] width 25 height 12
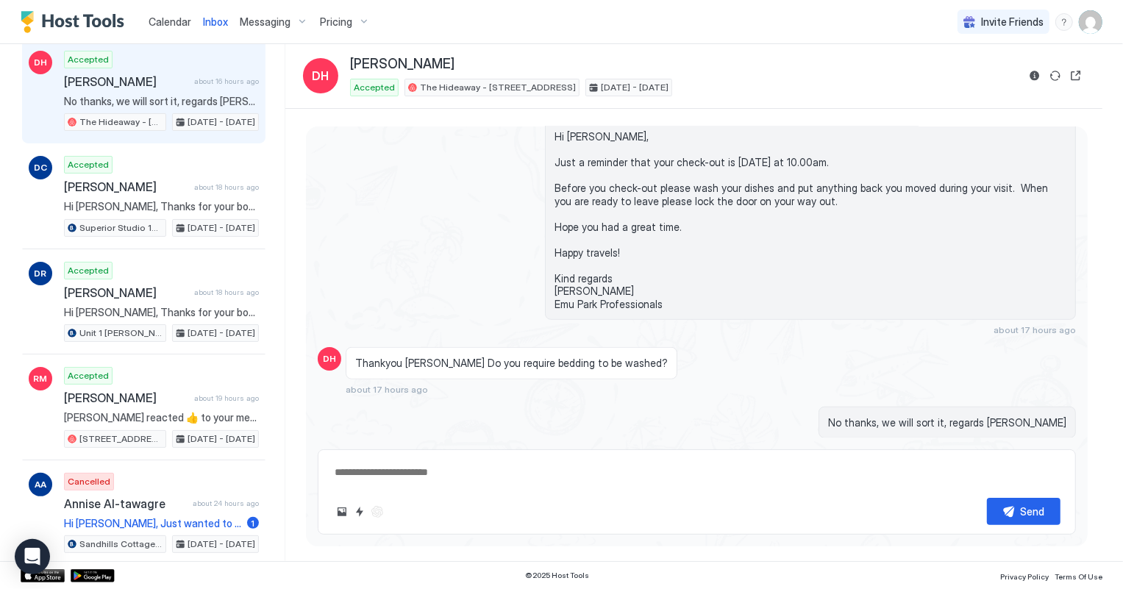
scroll to position [66, 0]
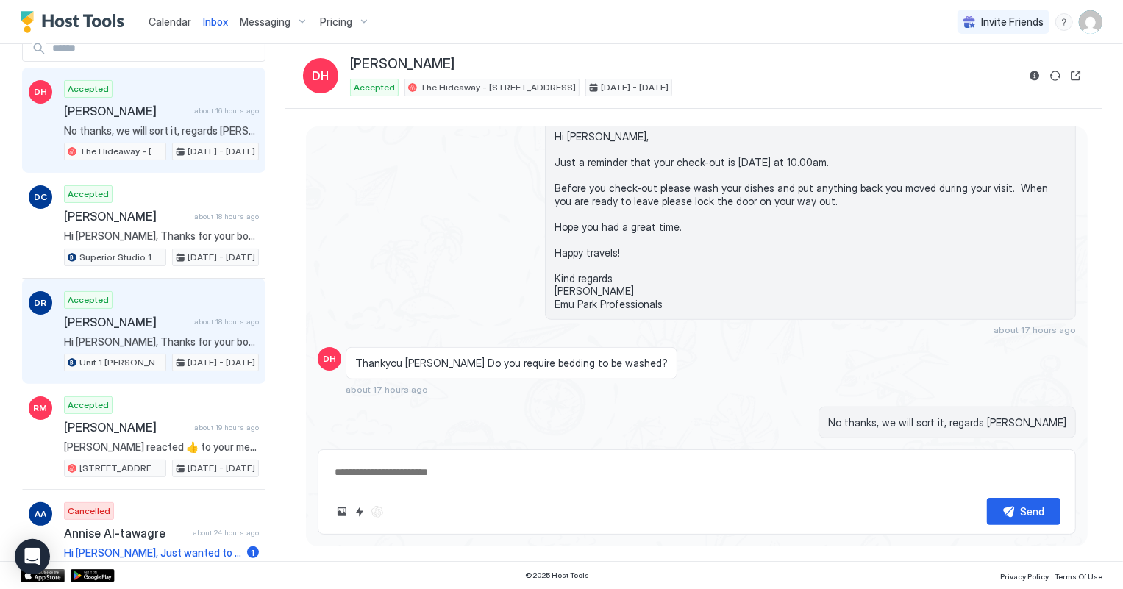
click at [147, 309] on div "Accepted Donna Reeves about 18 hours ago Hi Donna, Thanks for your booking. Ple…" at bounding box center [161, 331] width 195 height 81
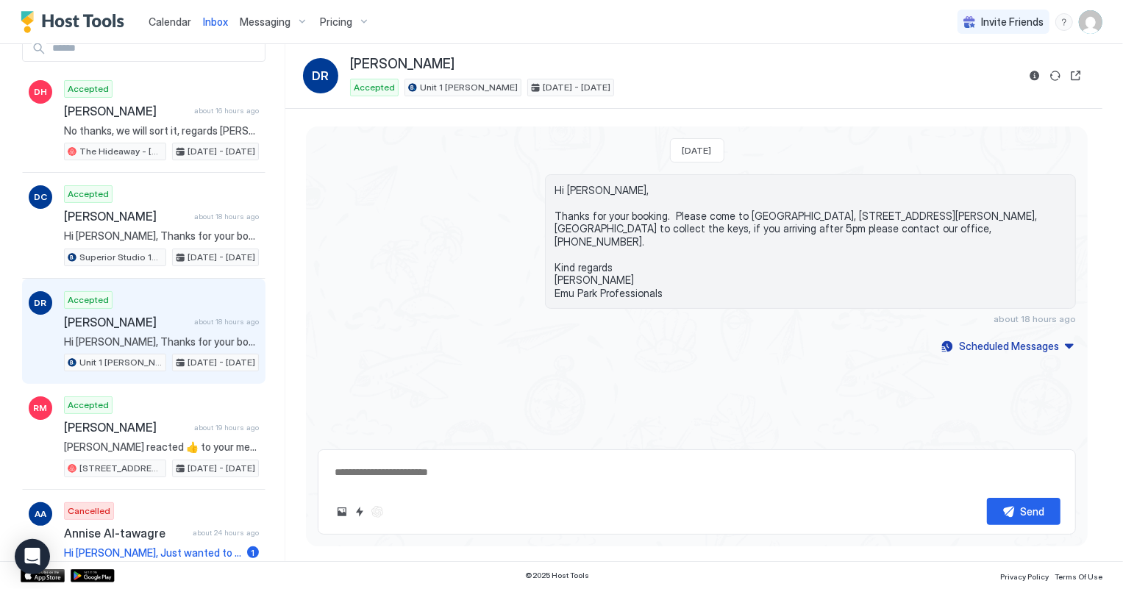
click at [173, 16] on span "Calendar" at bounding box center [169, 21] width 43 height 12
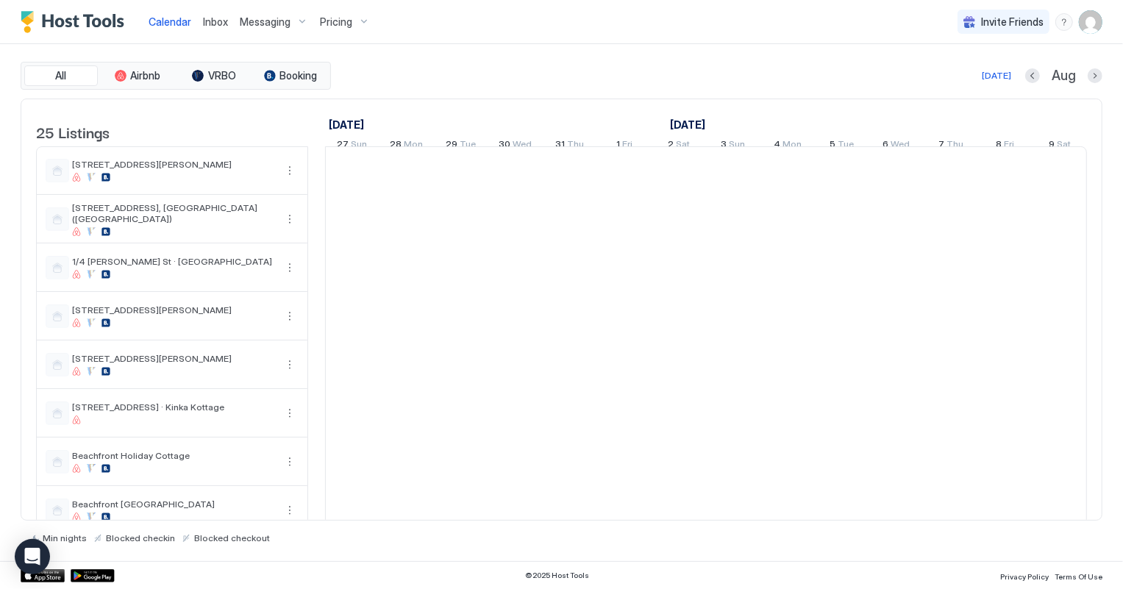
scroll to position [0, 816]
click at [1093, 71] on button "Next month" at bounding box center [1094, 75] width 15 height 15
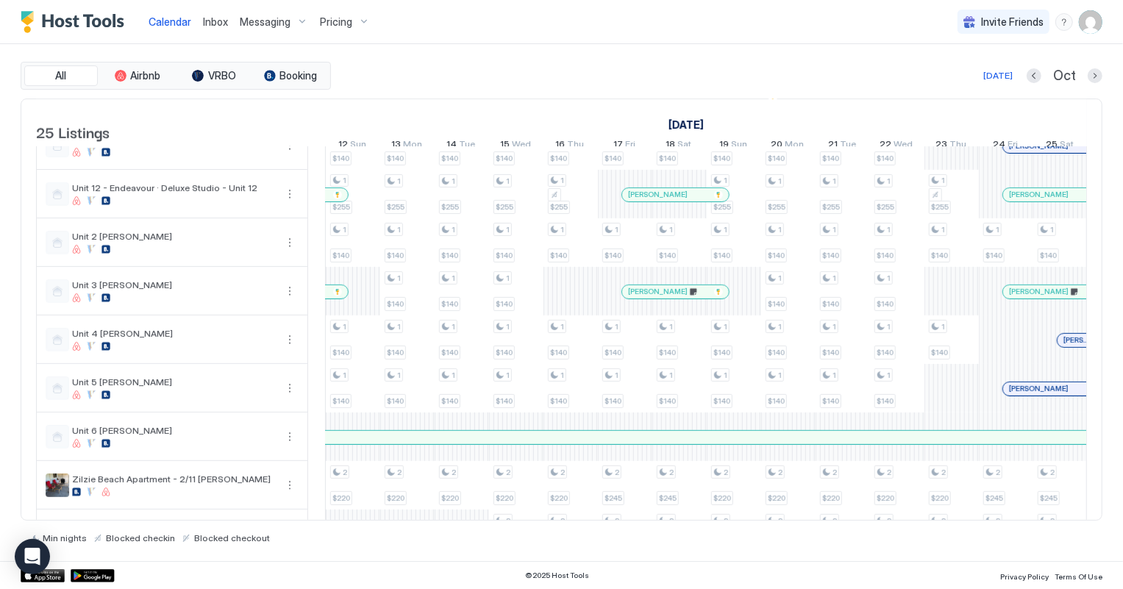
scroll to position [601, 0]
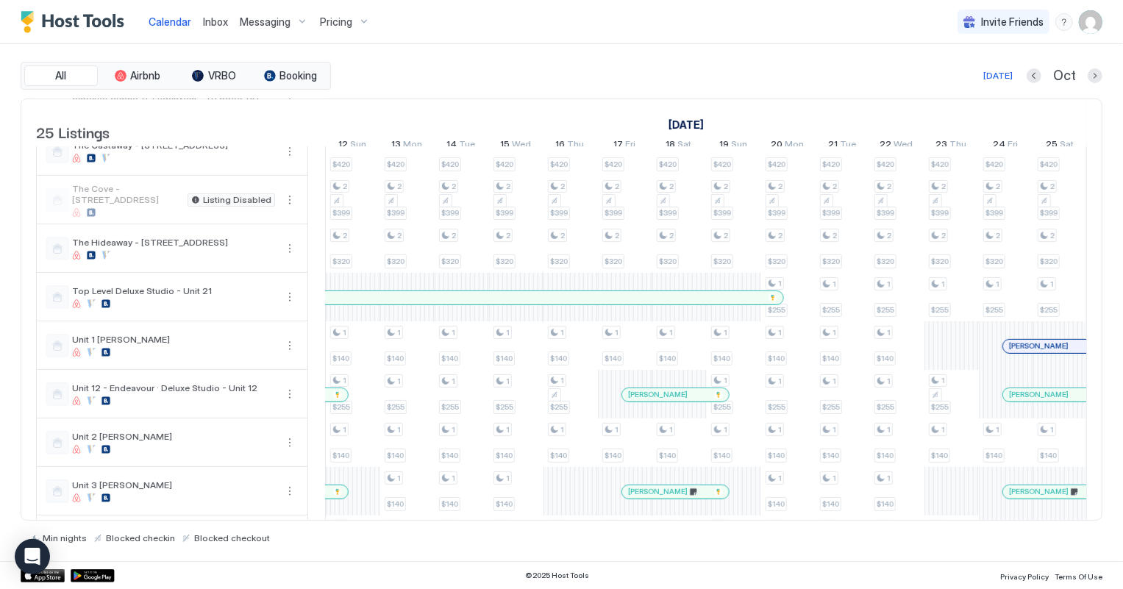
click at [1029, 350] on div at bounding box center [1030, 346] width 12 height 12
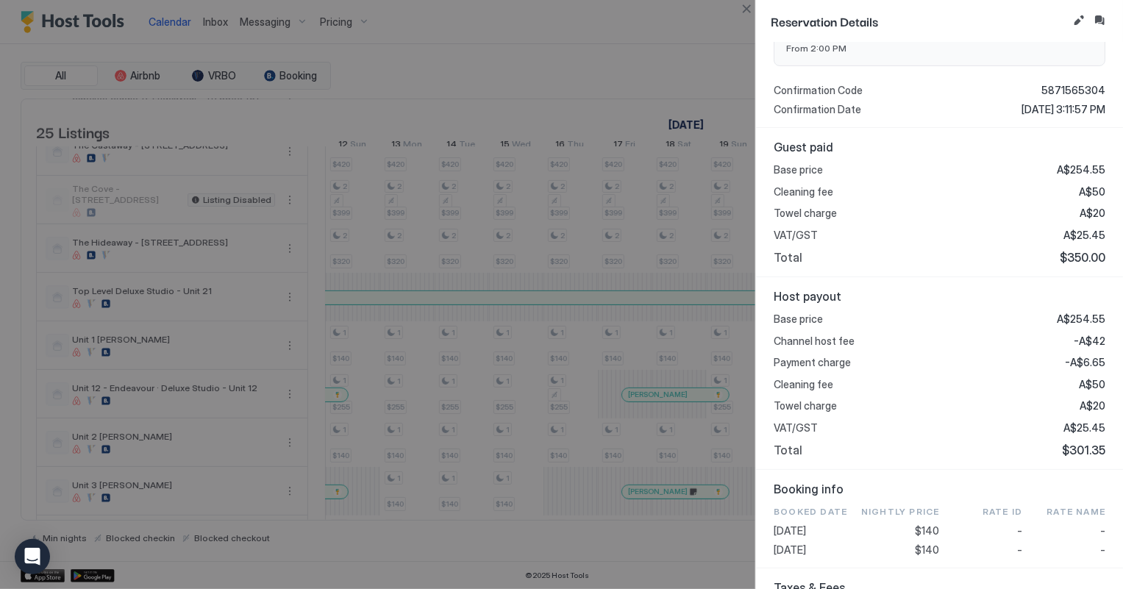
scroll to position [334, 0]
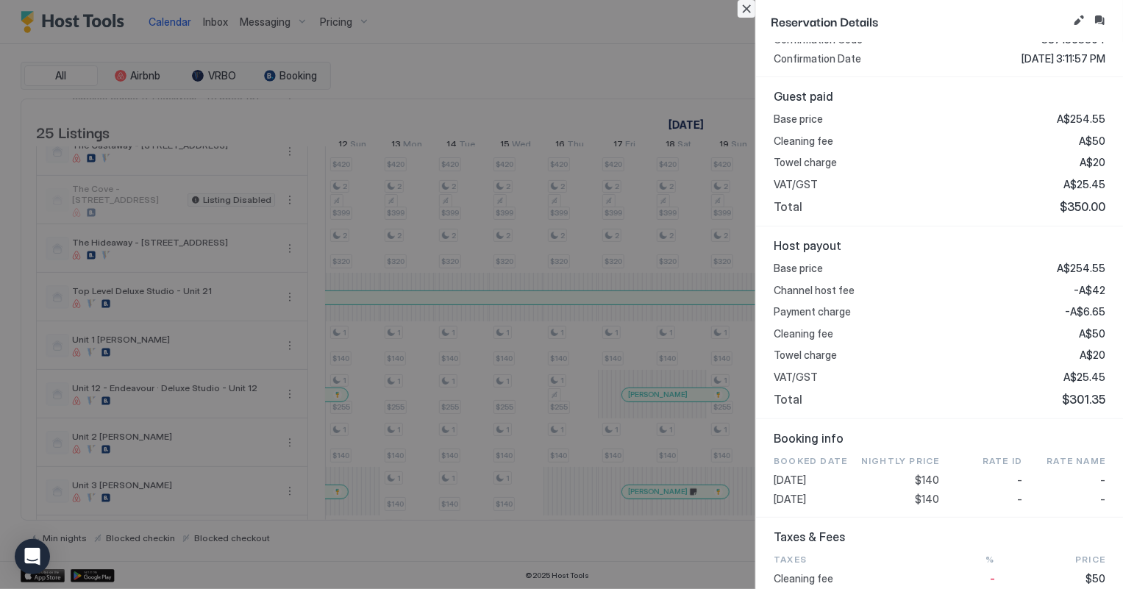
click at [739, 8] on button "Close" at bounding box center [746, 9] width 18 height 18
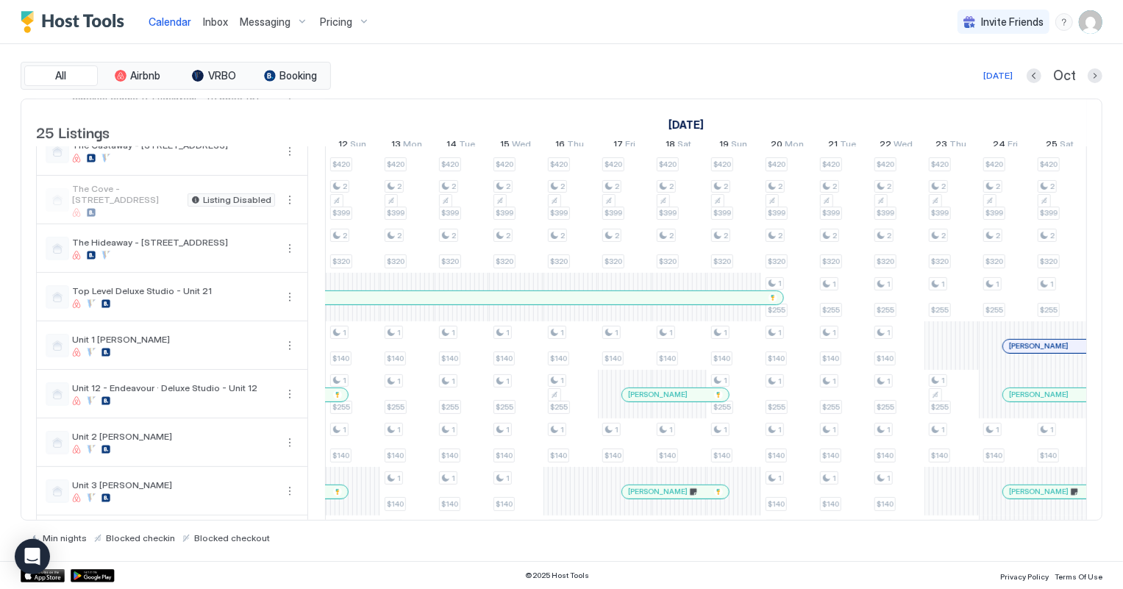
click at [219, 26] on span "Inbox" at bounding box center [215, 21] width 25 height 12
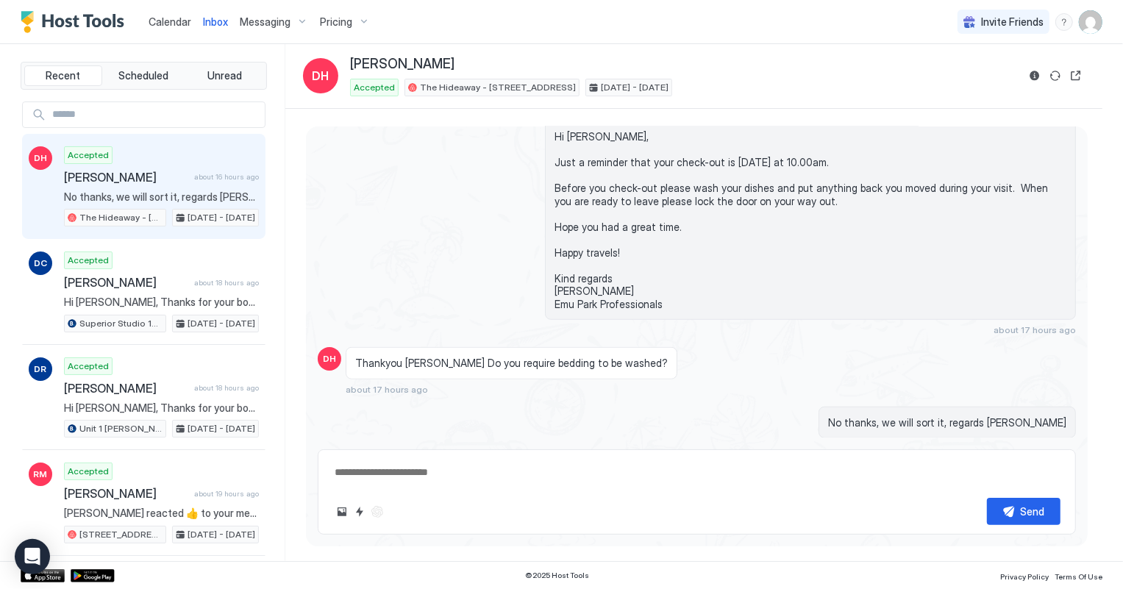
scroll to position [707, 0]
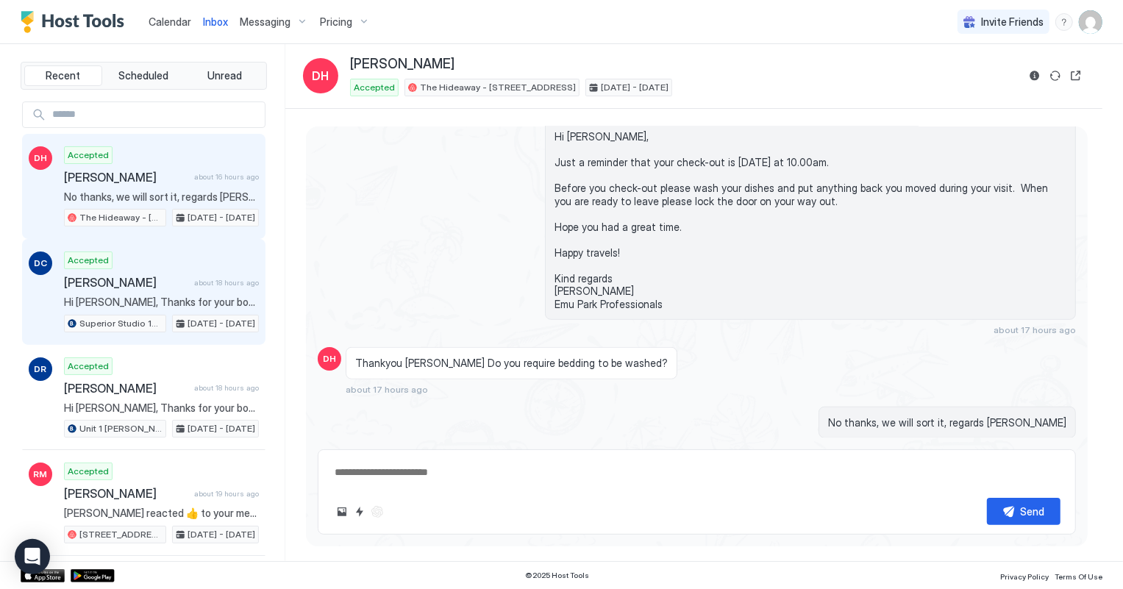
click at [152, 298] on span "Hi [PERSON_NAME], Thanks for your booking. Please come to [GEOGRAPHIC_DATA], [S…" at bounding box center [161, 302] width 195 height 13
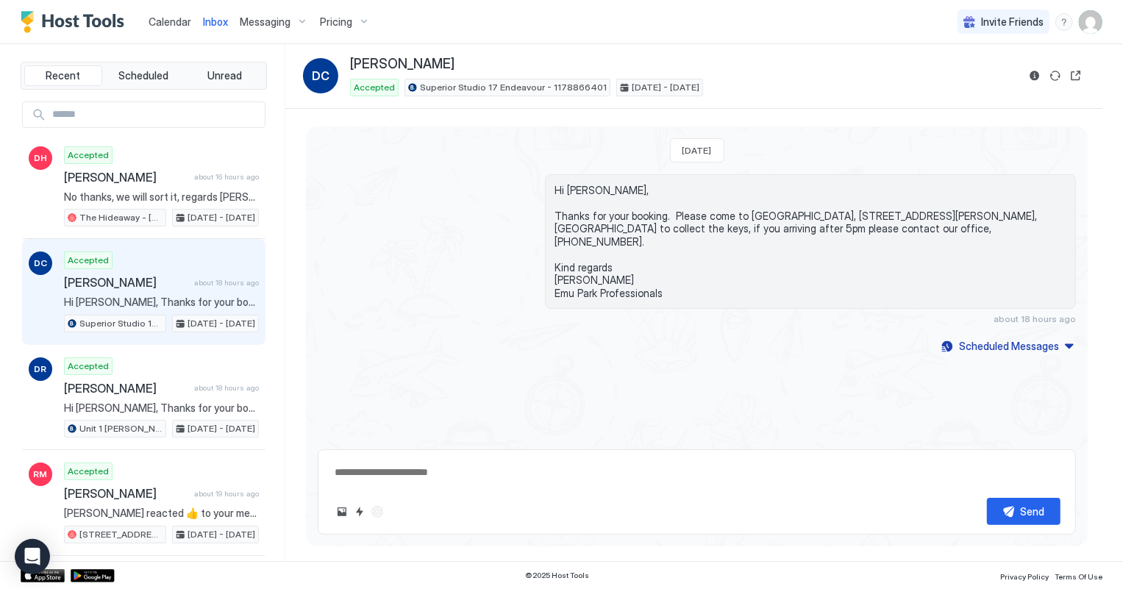
click at [156, 25] on span "Calendar" at bounding box center [169, 21] width 43 height 12
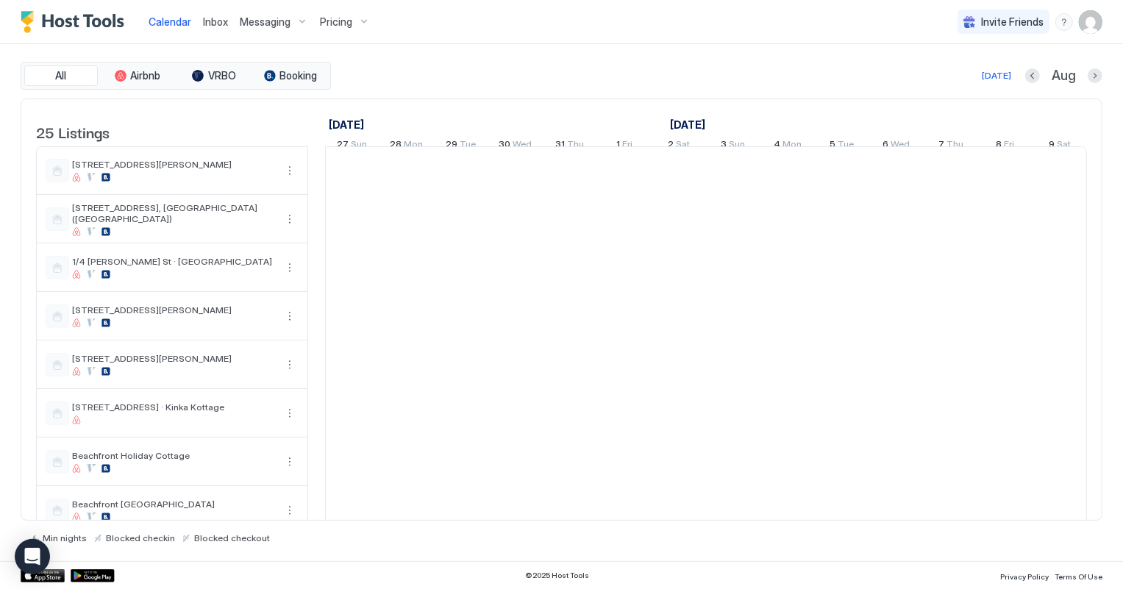
scroll to position [0, 816]
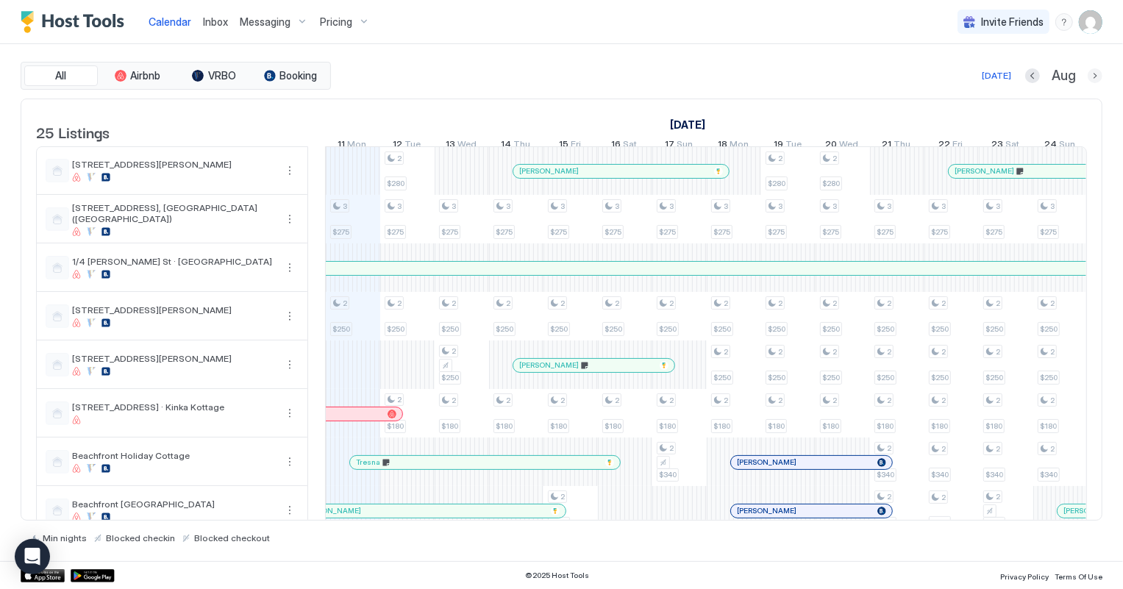
click at [1097, 76] on button "Next month" at bounding box center [1094, 75] width 15 height 15
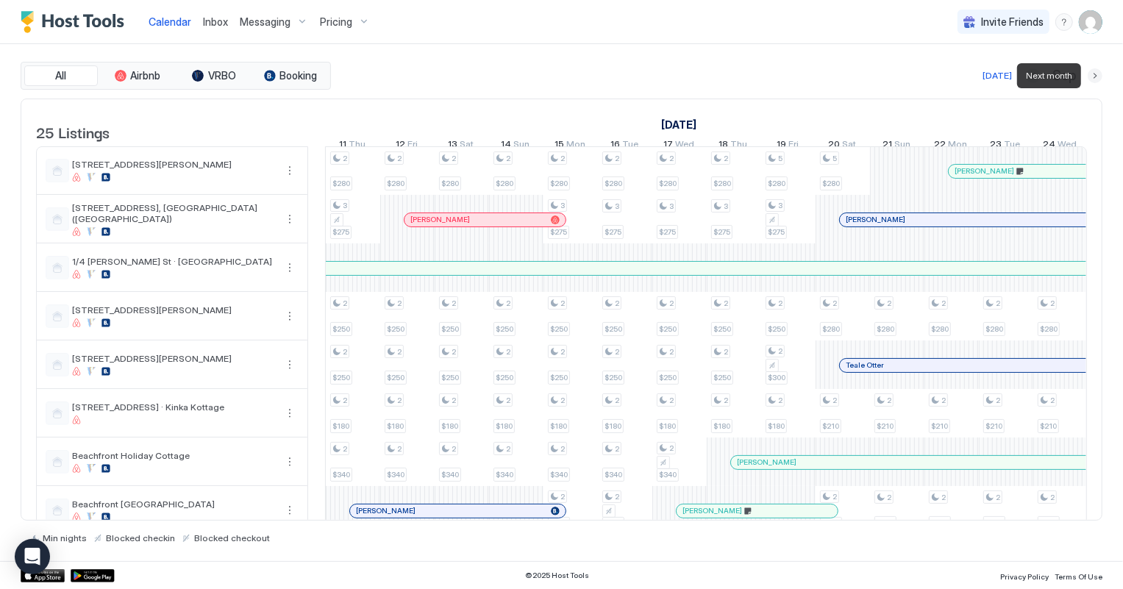
click at [1097, 76] on button "Next month" at bounding box center [1094, 75] width 15 height 15
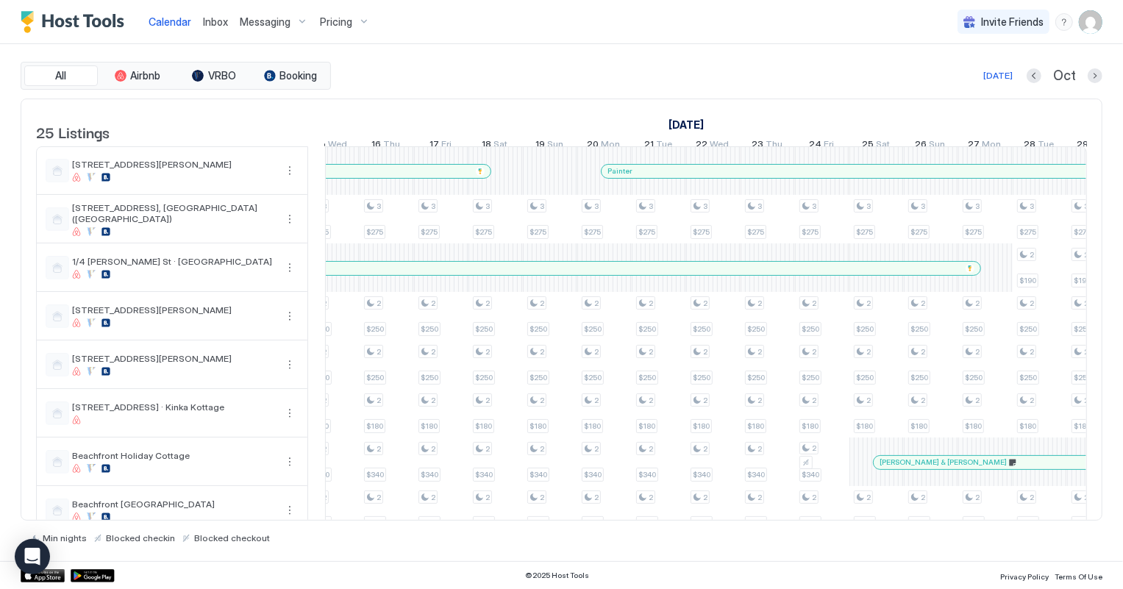
scroll to position [0, 0]
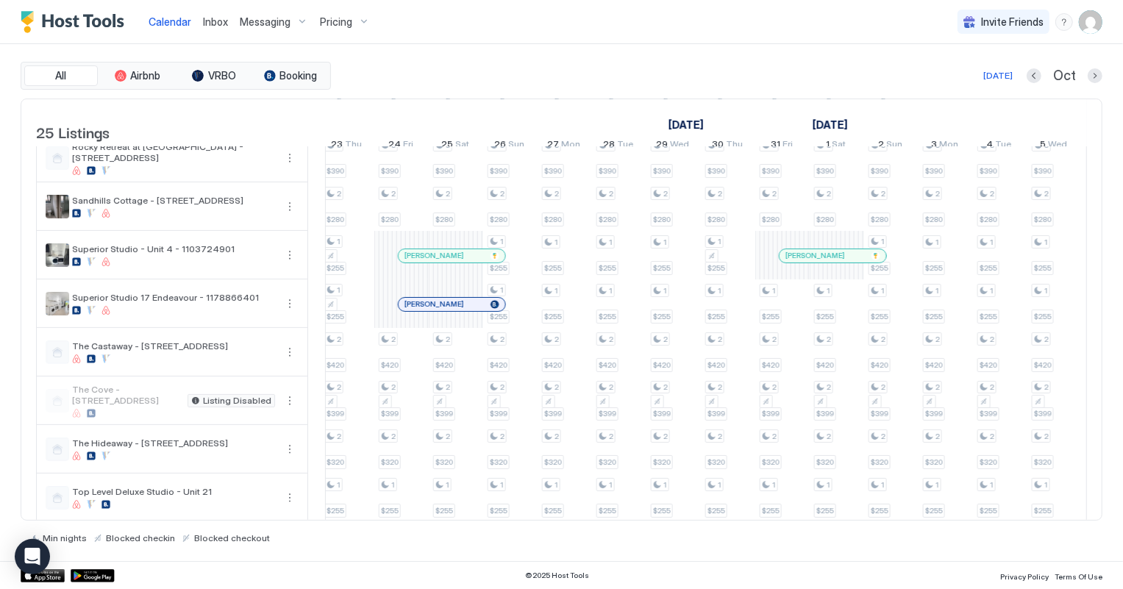
click at [444, 310] on div at bounding box center [449, 304] width 12 height 12
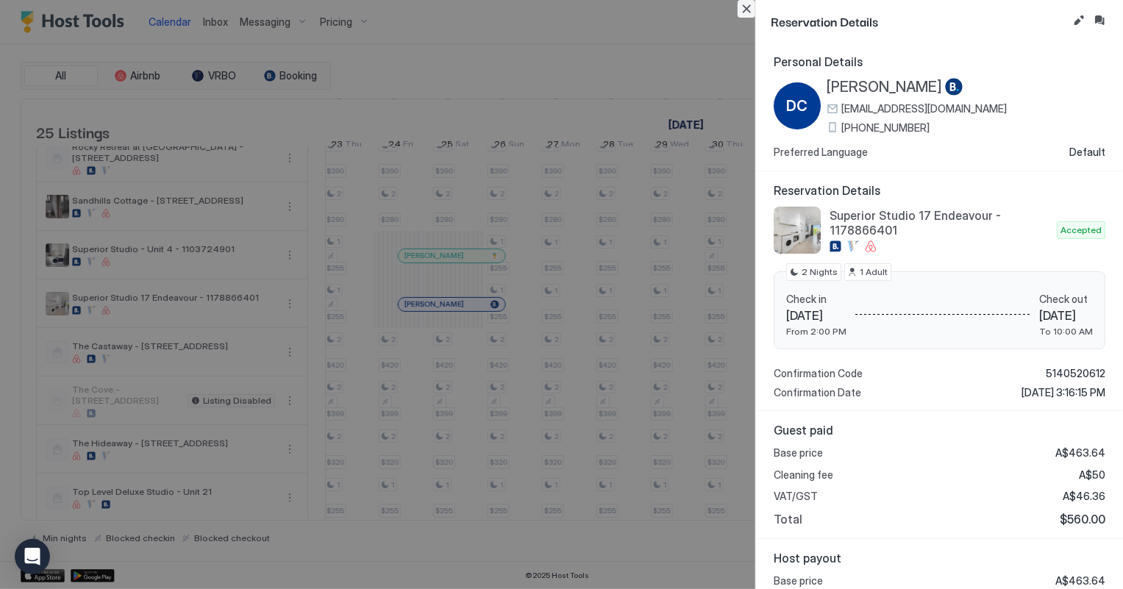
click at [747, 10] on button "Close" at bounding box center [746, 9] width 18 height 18
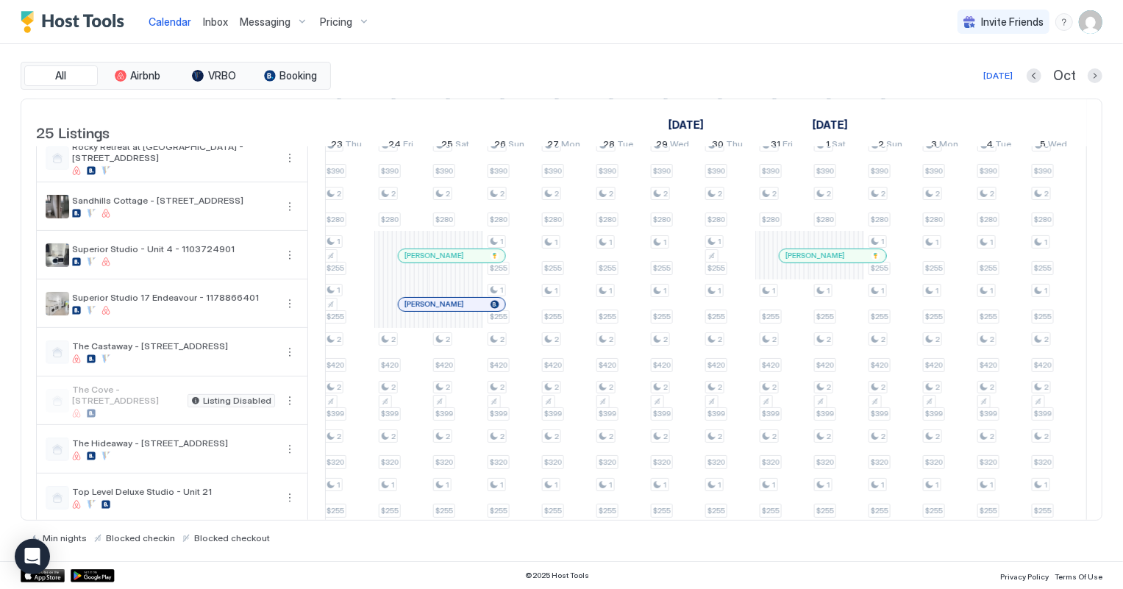
click at [219, 26] on span "Inbox" at bounding box center [215, 21] width 25 height 12
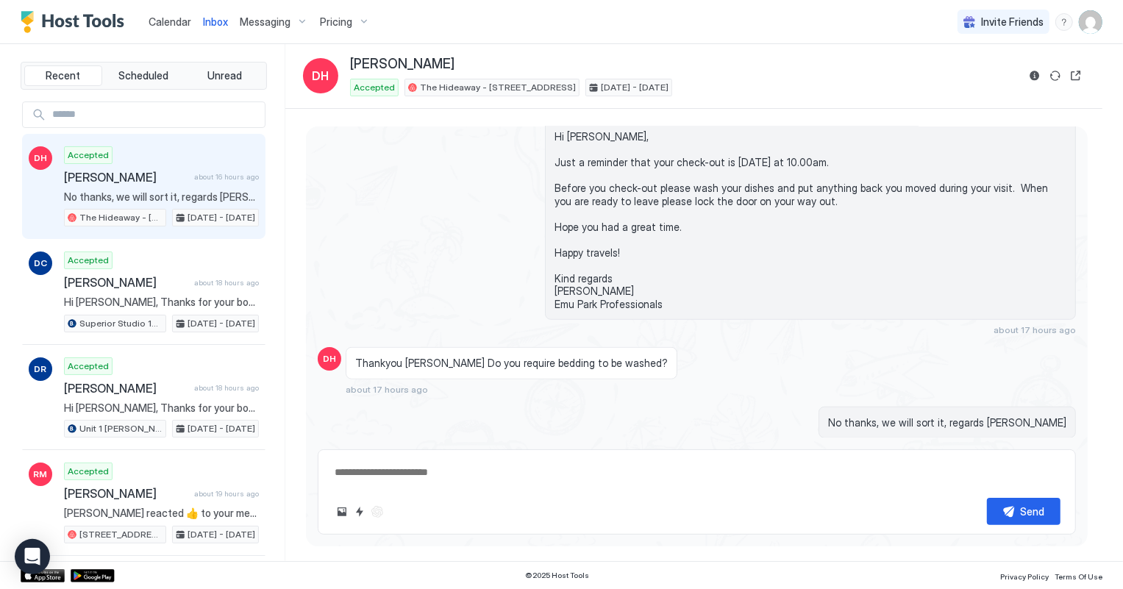
scroll to position [707, 0]
click at [163, 171] on span "[PERSON_NAME]" at bounding box center [126, 177] width 124 height 15
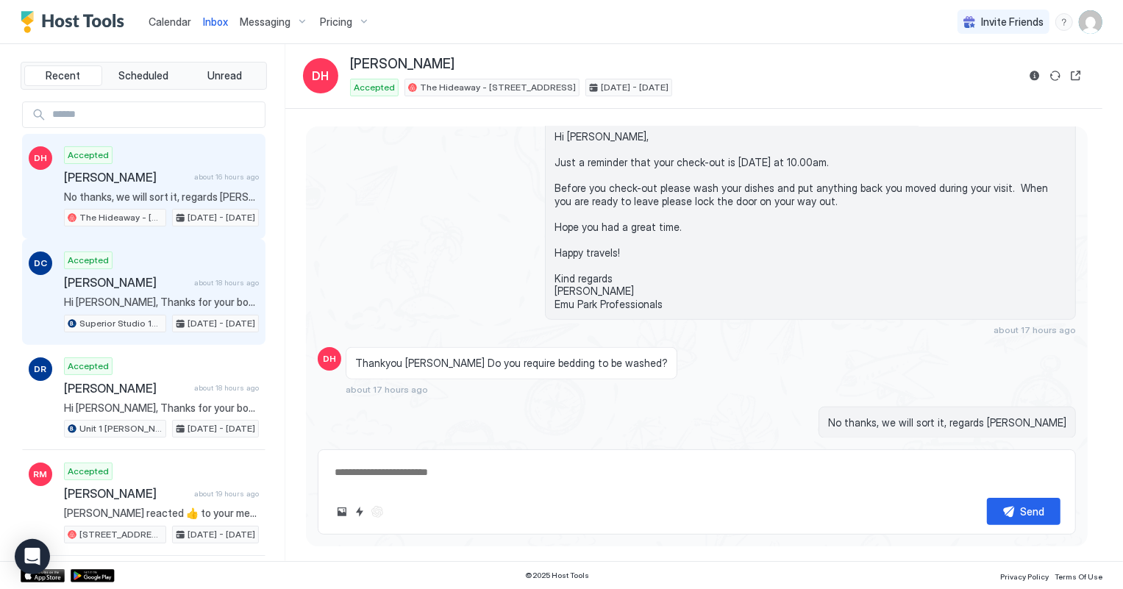
click at [150, 288] on div "Accepted Daniel Cuddy about 18 hours ago Hi Daniel, Thanks for your booking. Pl…" at bounding box center [161, 291] width 195 height 81
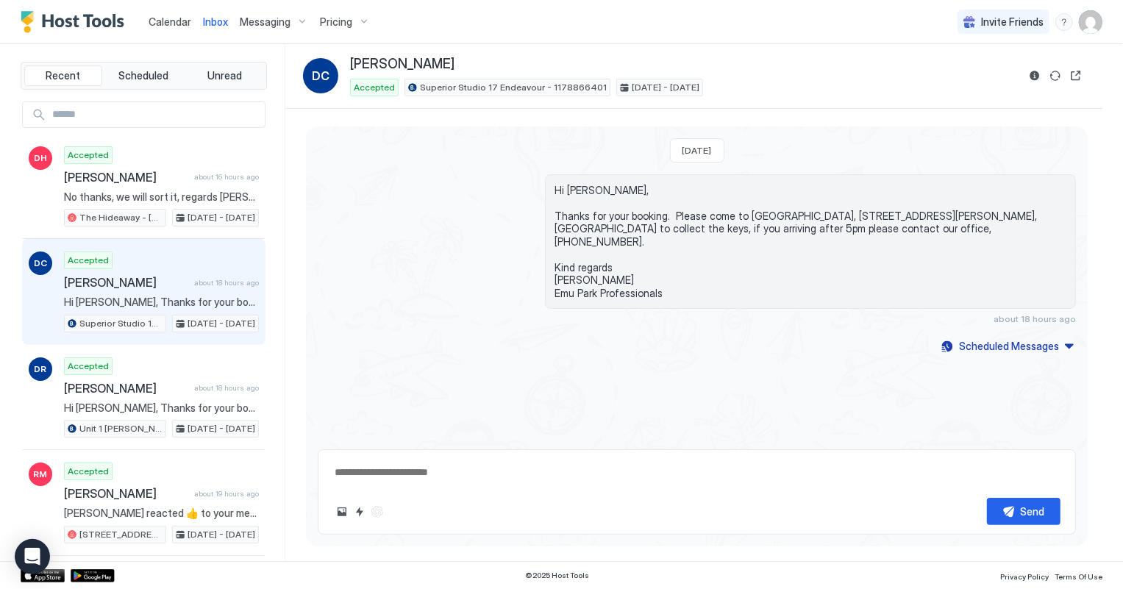
click at [158, 18] on span "Calendar" at bounding box center [169, 21] width 43 height 12
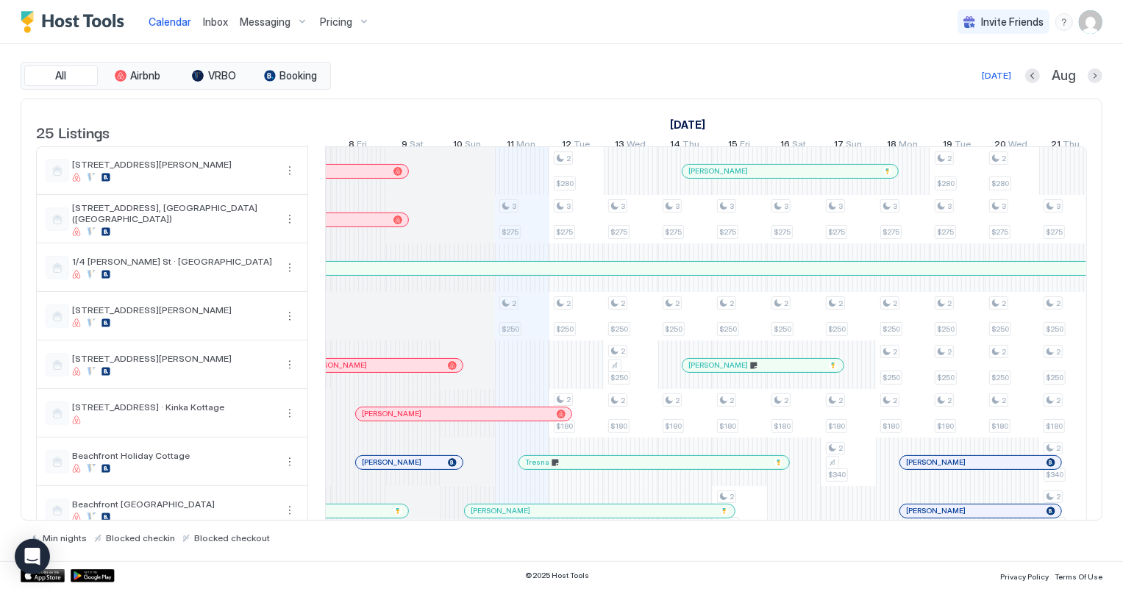
scroll to position [0, 611]
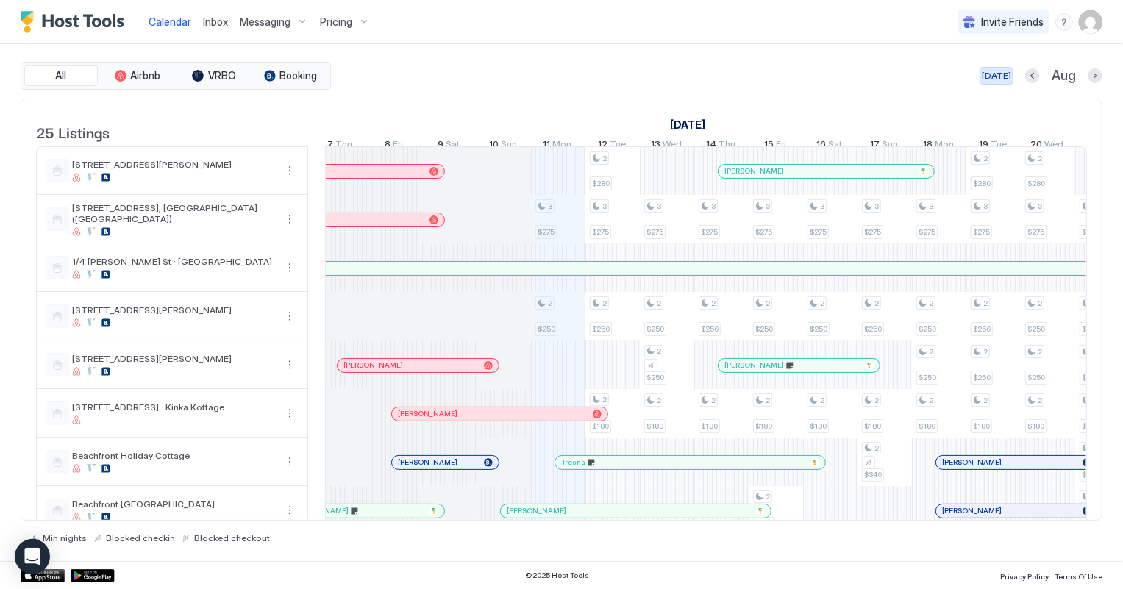
click at [1006, 71] on div "[DATE]" at bounding box center [995, 75] width 29 height 13
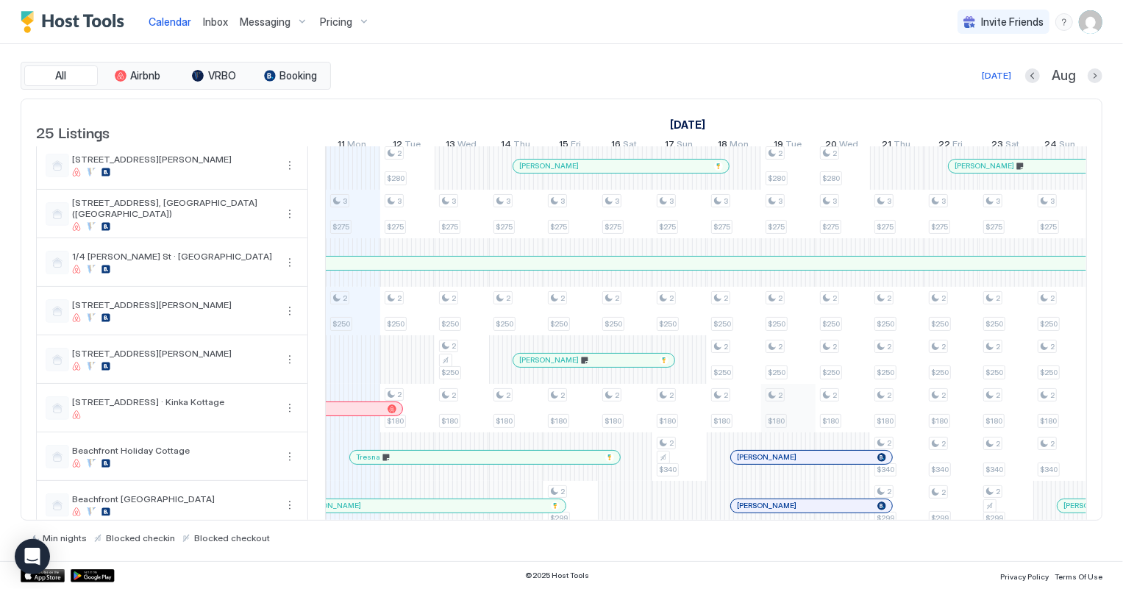
scroll to position [0, 0]
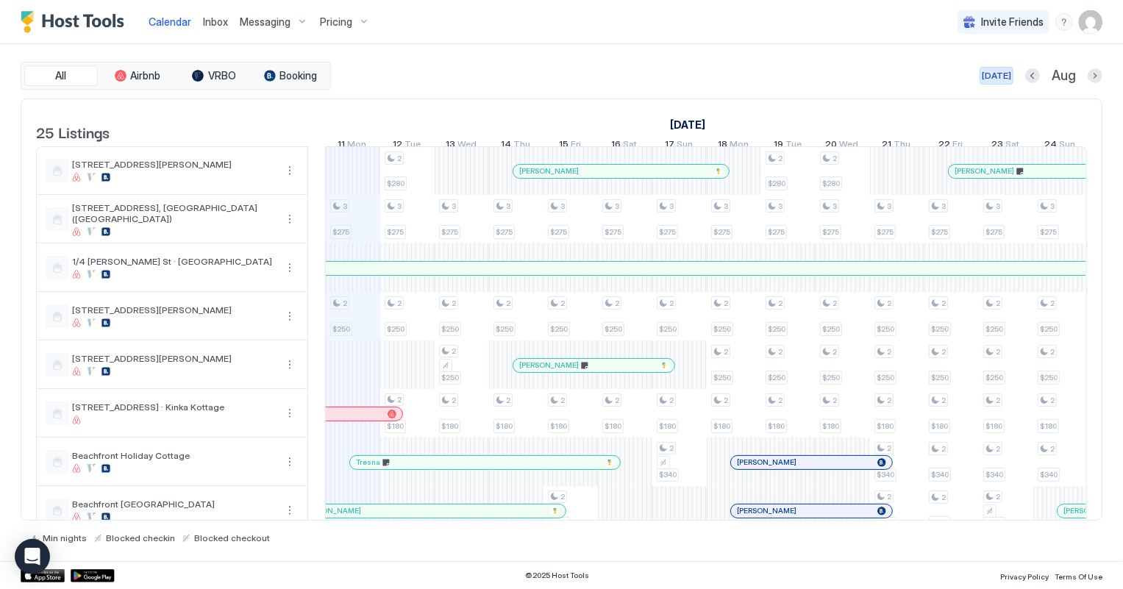
drag, startPoint x: 1006, startPoint y: 76, endPoint x: 690, endPoint y: 288, distance: 380.9
click at [1006, 76] on div "[DATE]" at bounding box center [995, 75] width 29 height 13
click at [198, 21] on div "Inbox" at bounding box center [215, 21] width 37 height 27
click at [205, 23] on span "Inbox" at bounding box center [215, 21] width 25 height 12
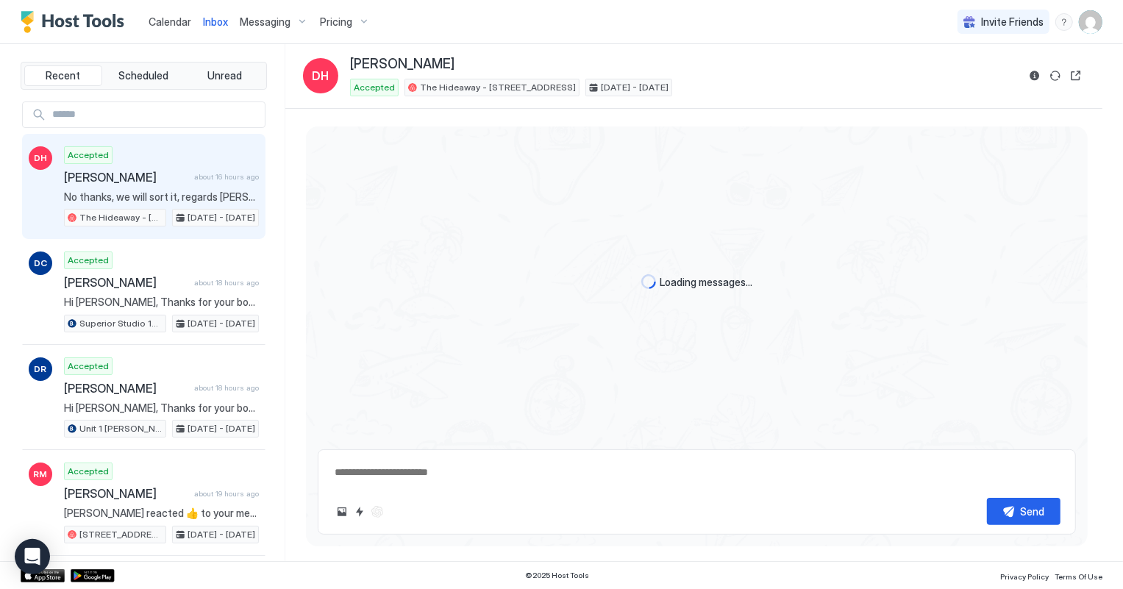
scroll to position [745, 0]
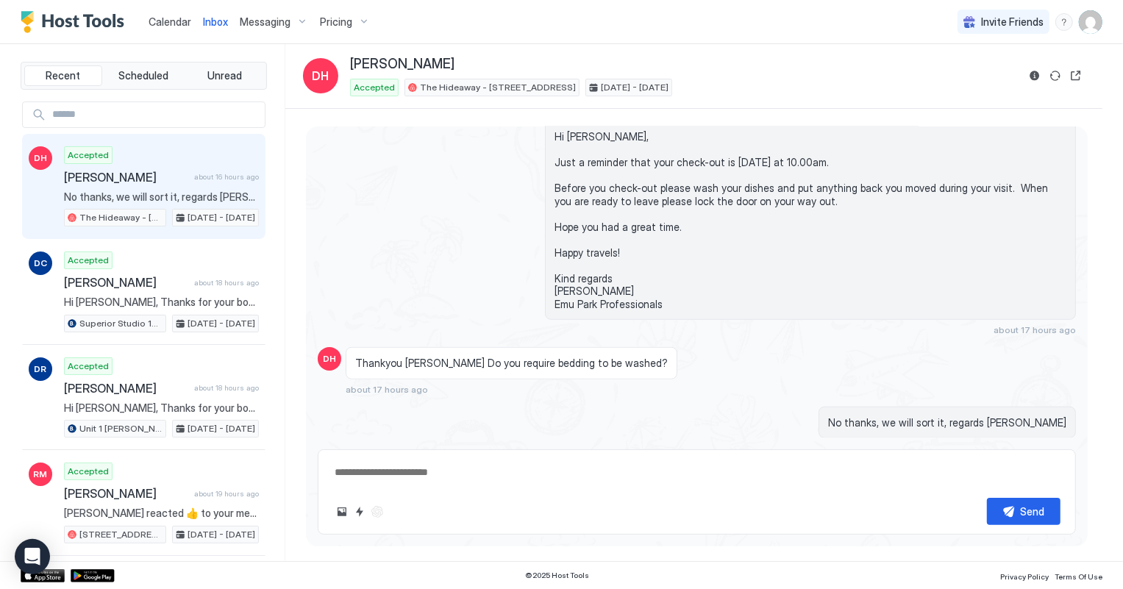
click at [156, 20] on span "Calendar" at bounding box center [169, 21] width 43 height 12
